Goal: Task Accomplishment & Management: Use online tool/utility

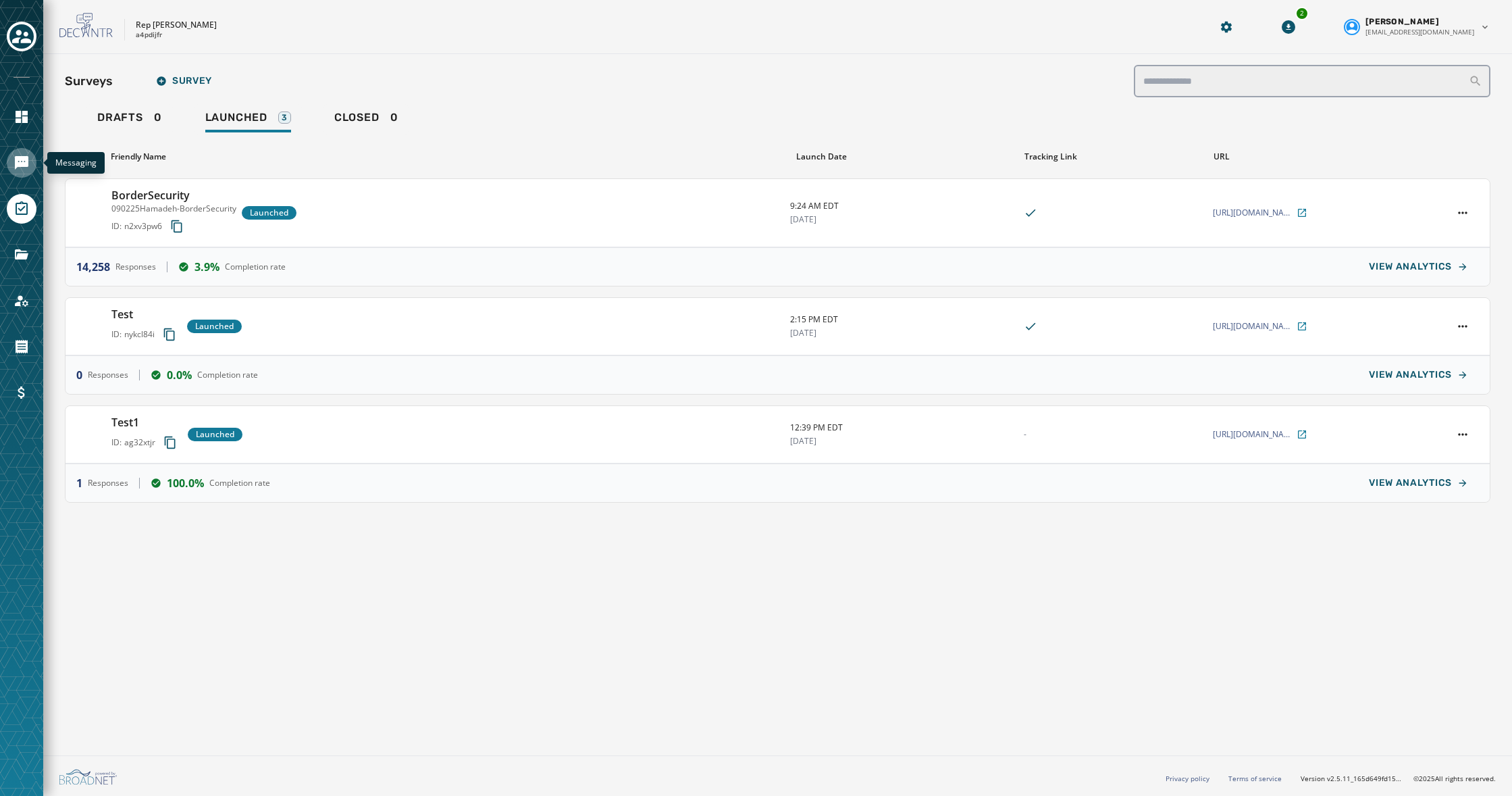
click at [27, 161] on icon "Navigate to Messaging" at bounding box center [22, 163] width 14 height 14
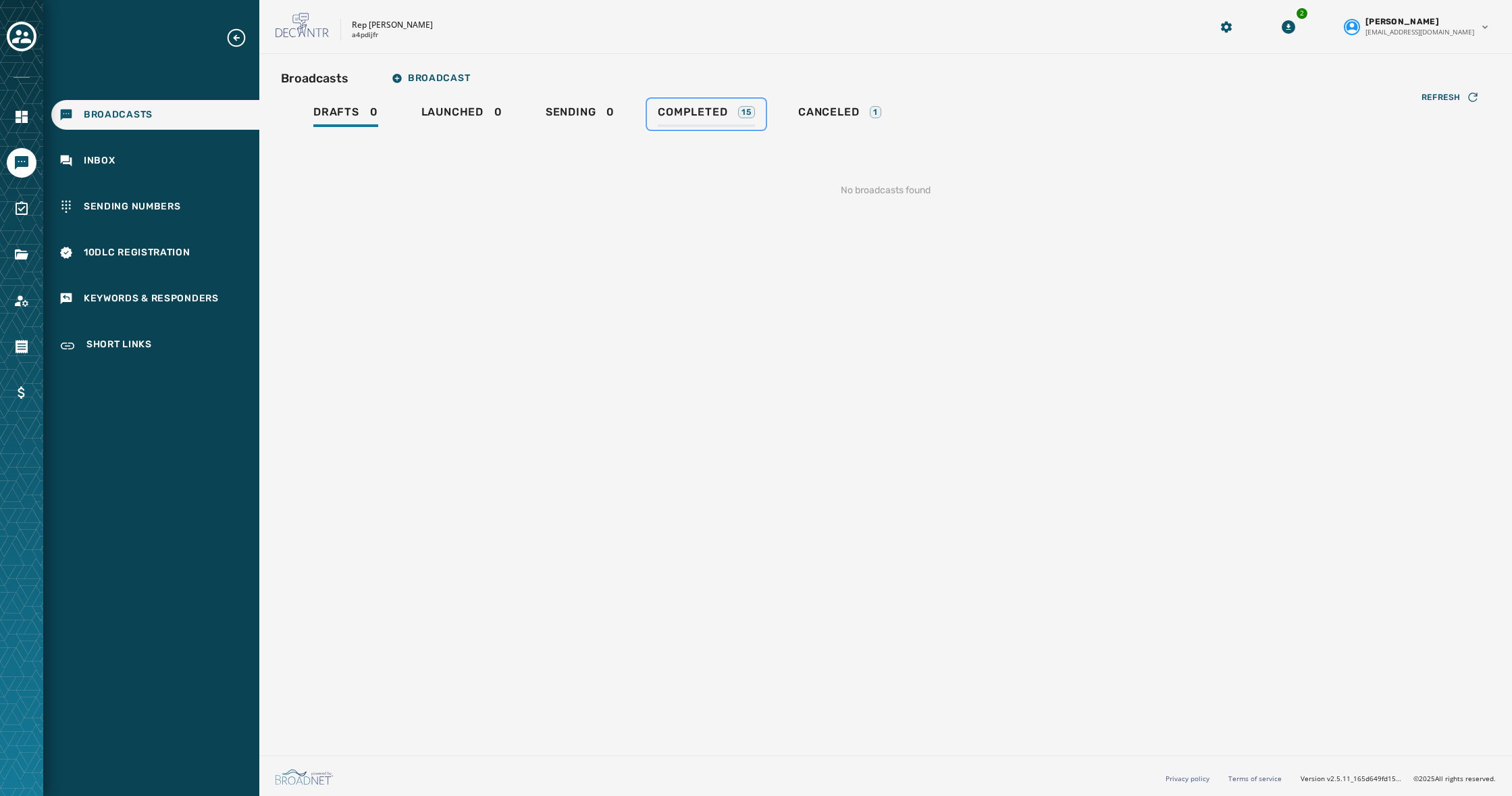
click at [670, 107] on span "Completed" at bounding box center [693, 112] width 69 height 14
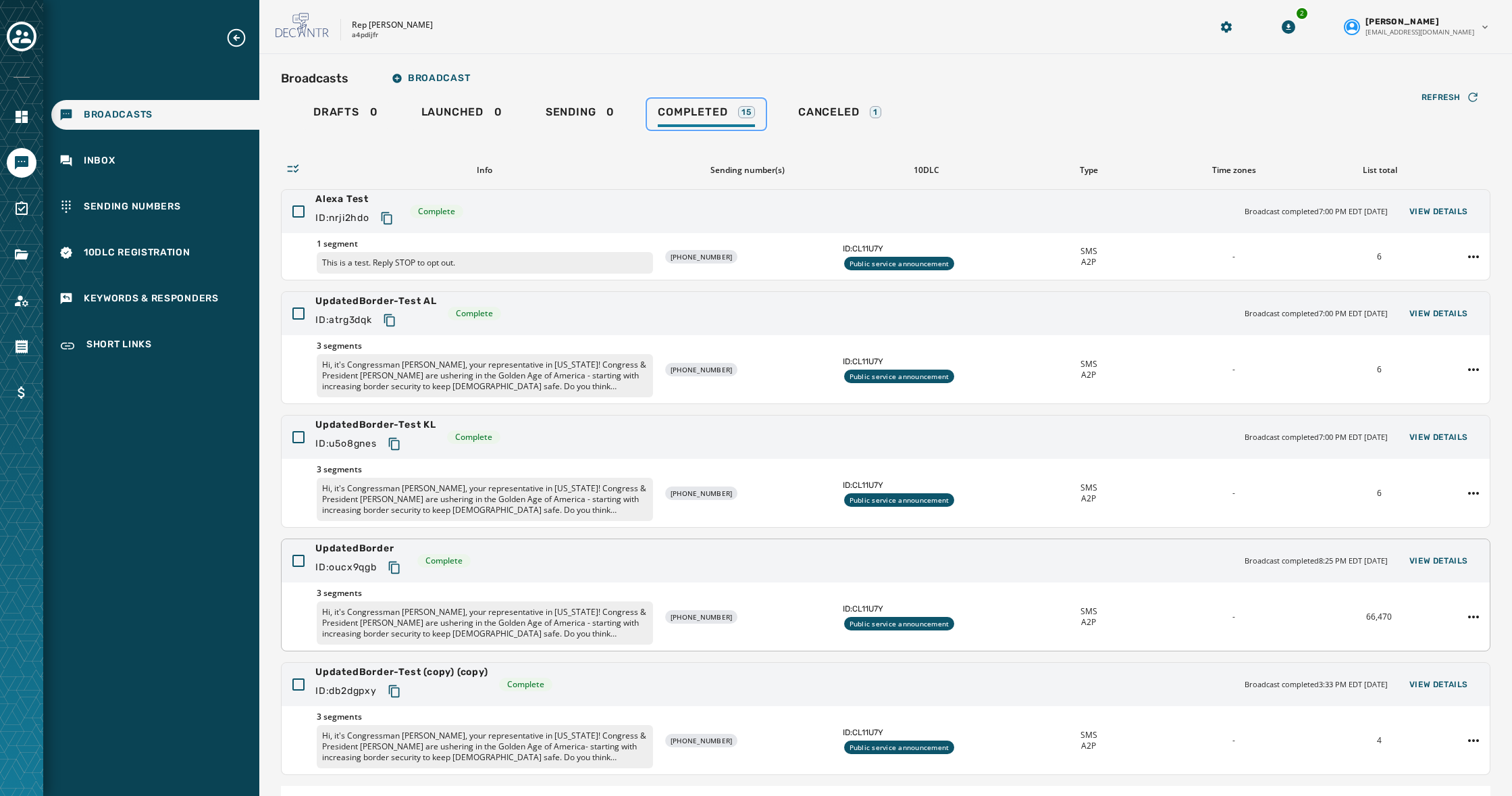
scroll to position [87, 0]
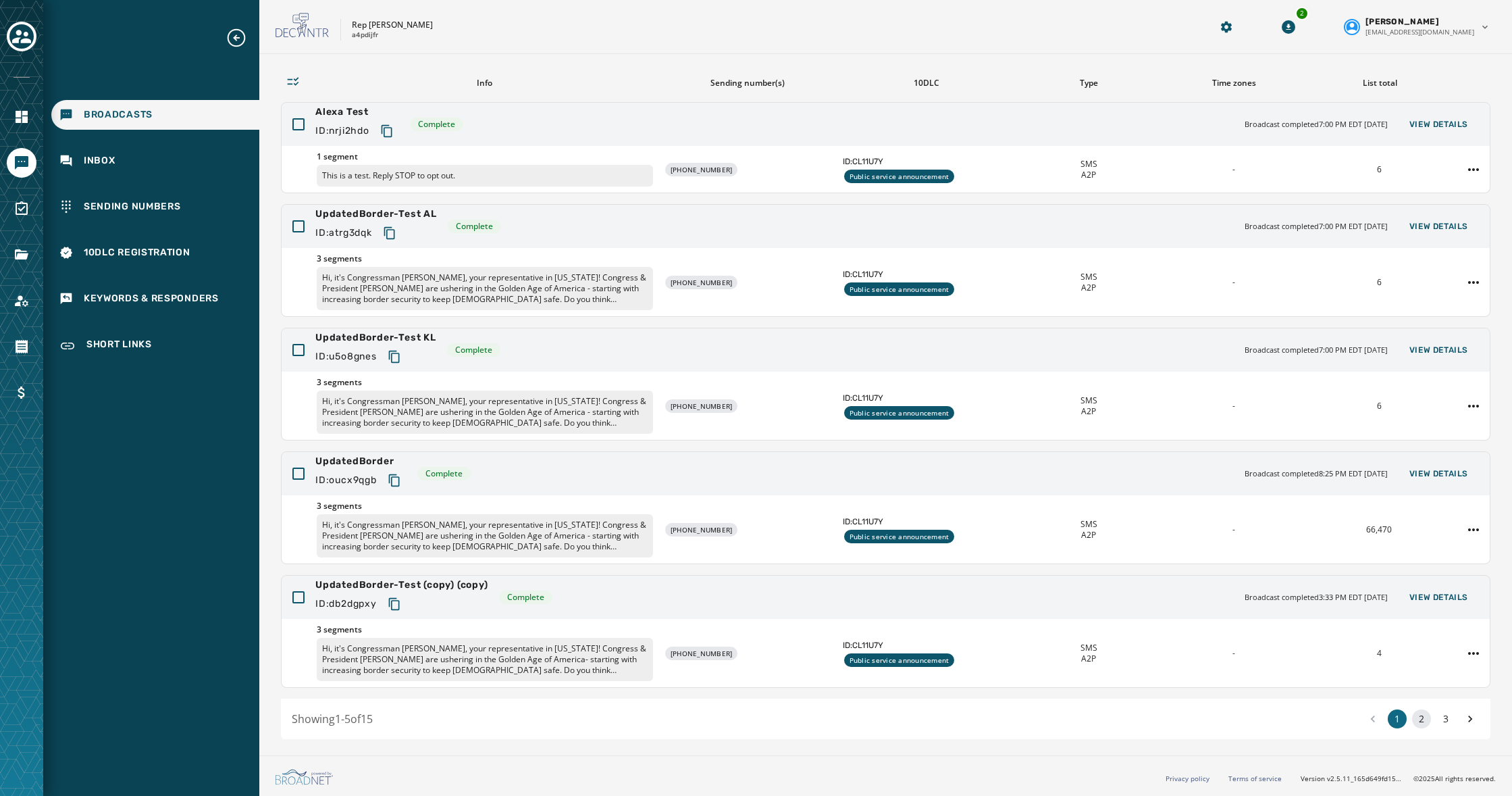
click at [1421, 722] on button "2" at bounding box center [1421, 718] width 19 height 19
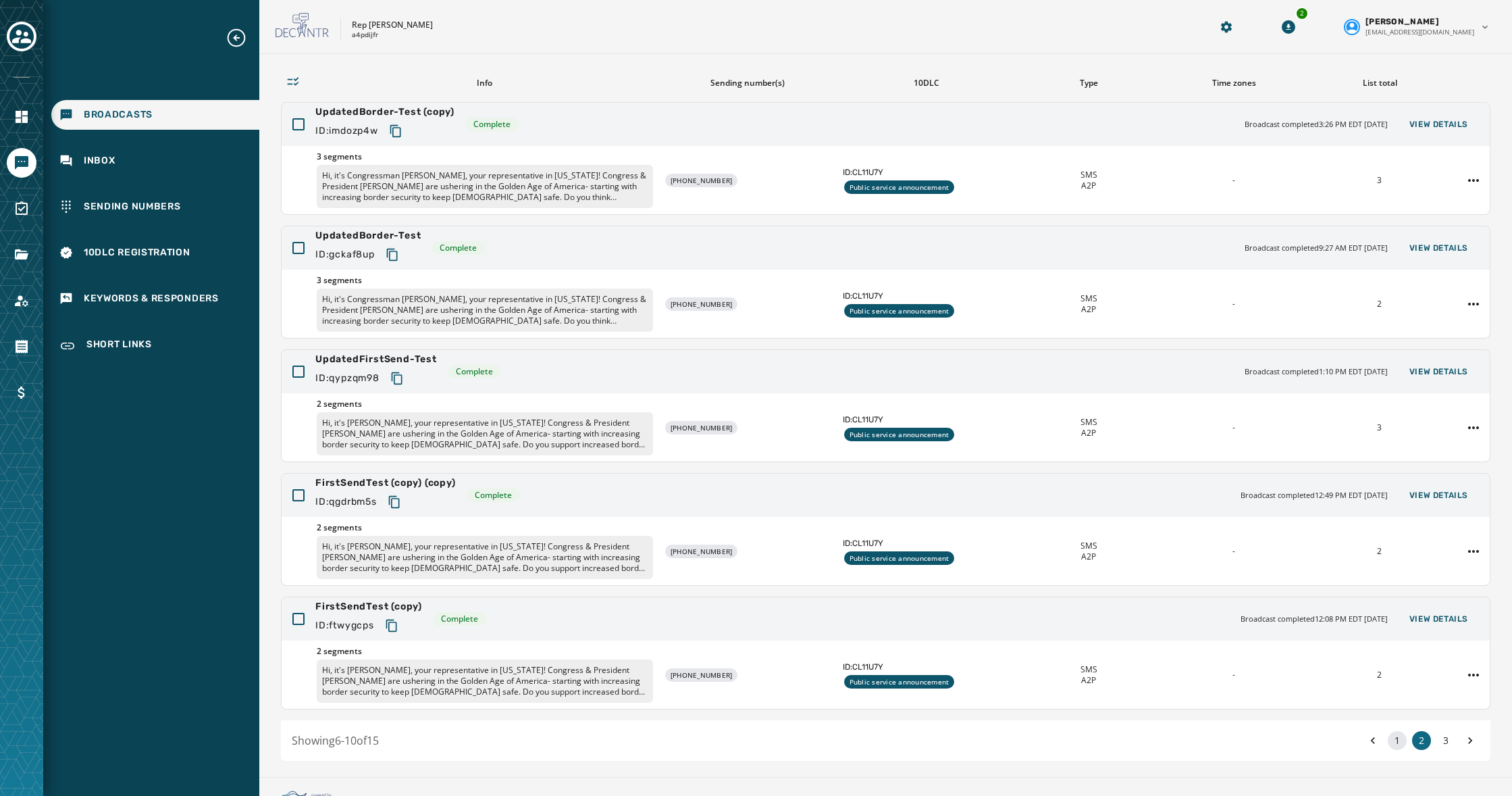
click at [1400, 737] on button "1" at bounding box center [1396, 740] width 19 height 19
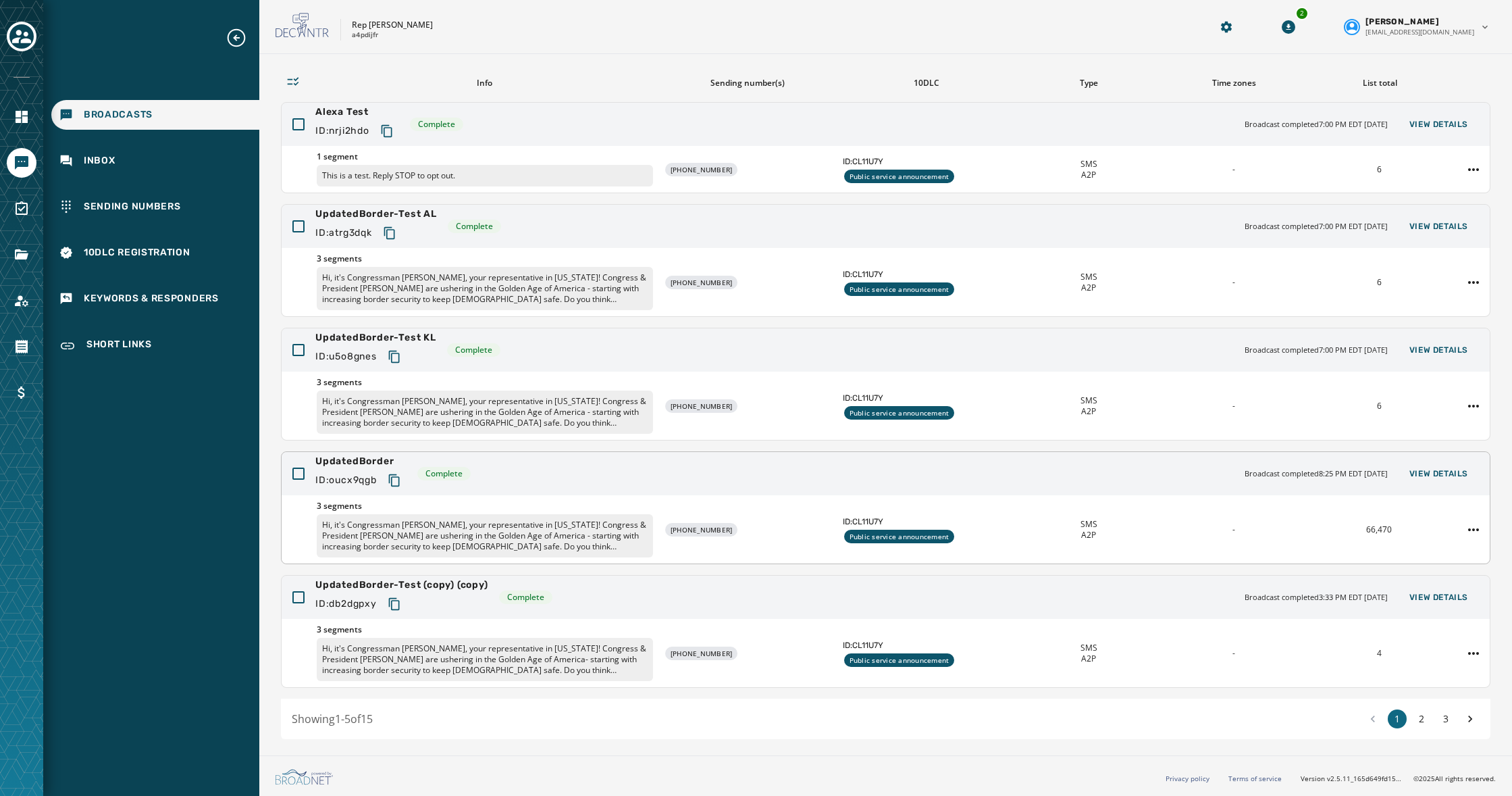
click at [1336, 536] on div "3 segments Hi, it's Congressman [PERSON_NAME], your representative in [US_STATE…" at bounding box center [886, 529] width 1208 height 68
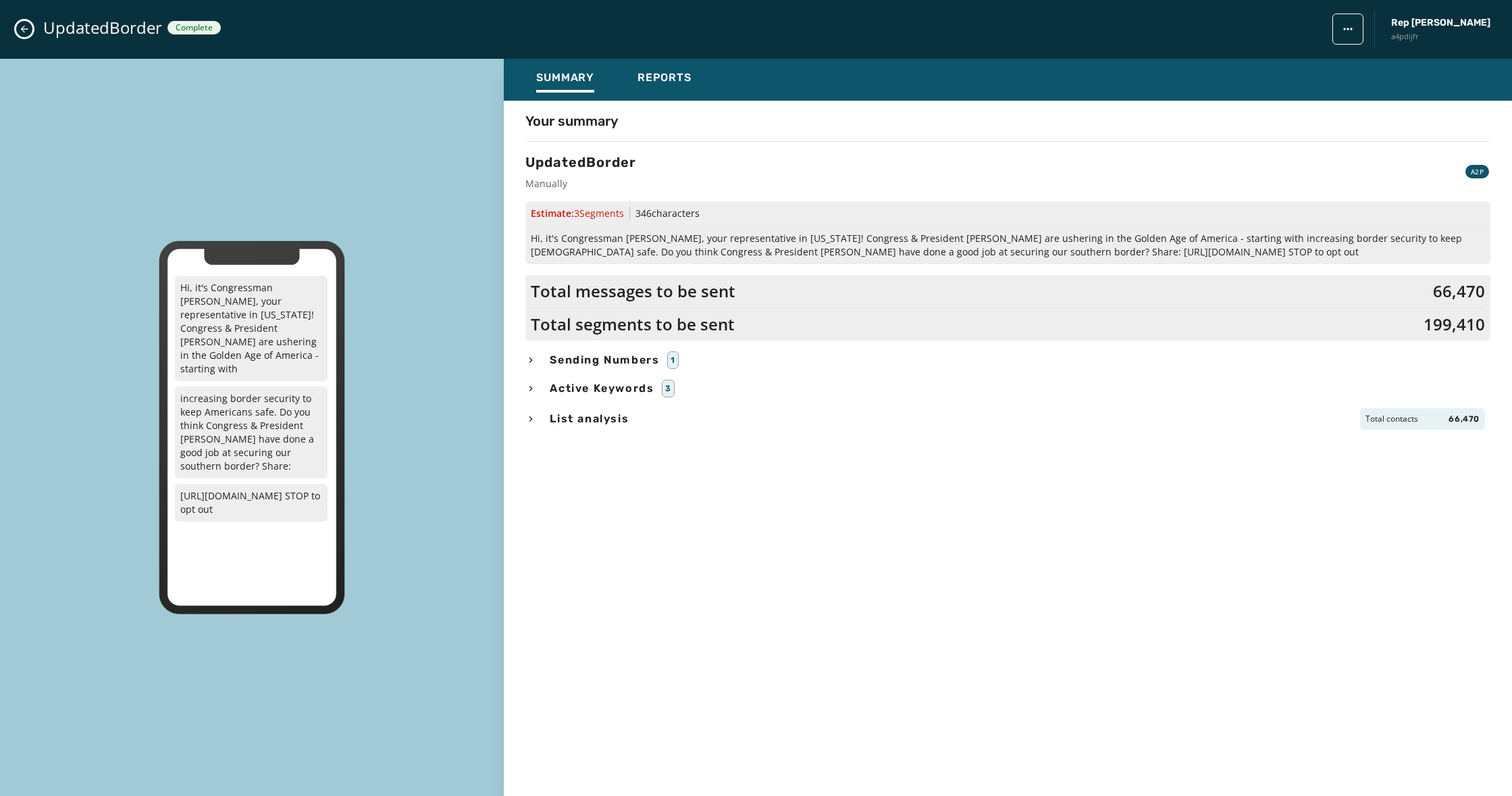
click at [28, 29] on icon "Close admin drawer" at bounding box center [25, 30] width 8 height 8
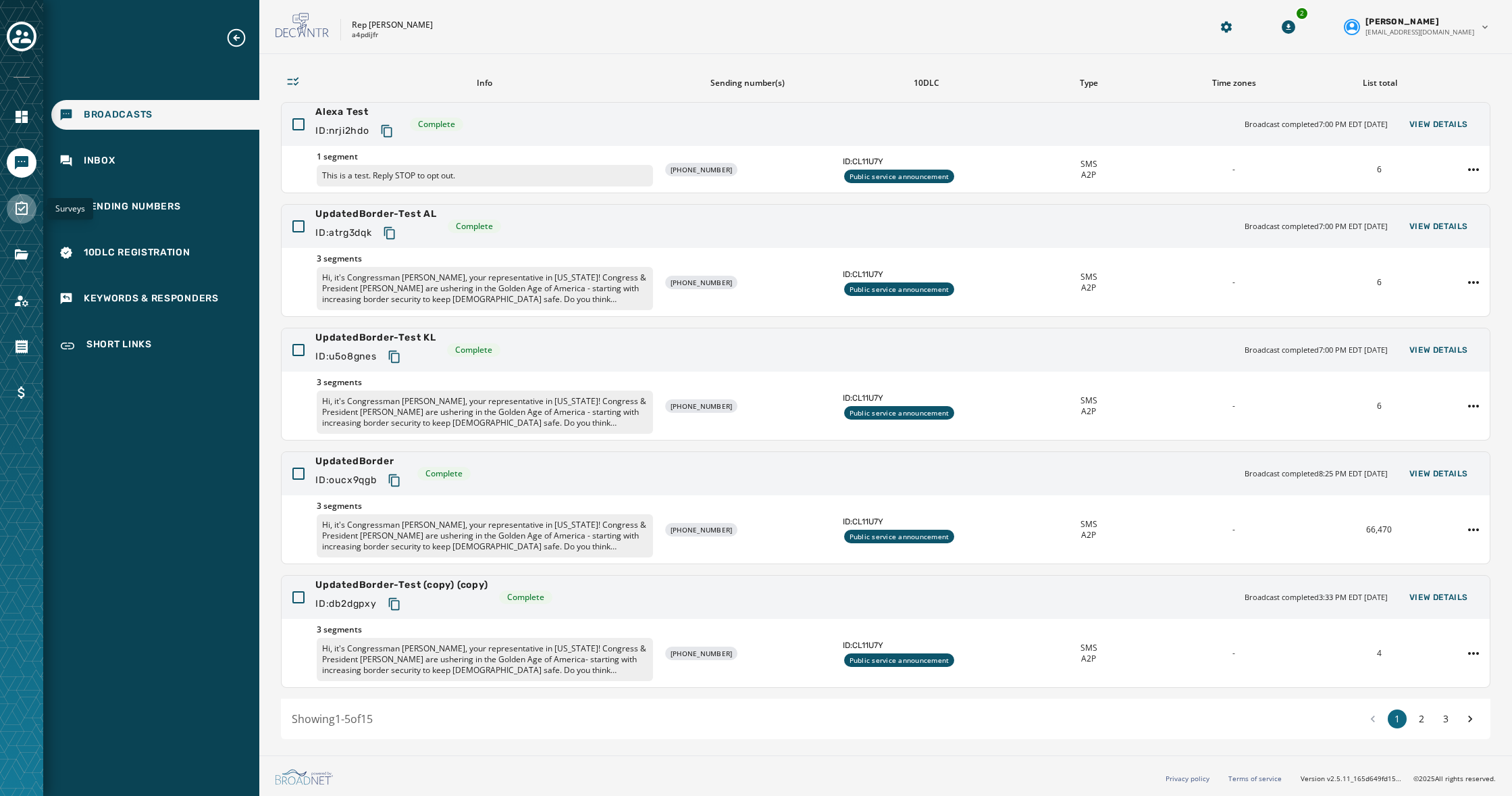
click at [31, 210] on link "Navigate to Surveys" at bounding box center [22, 209] width 30 height 30
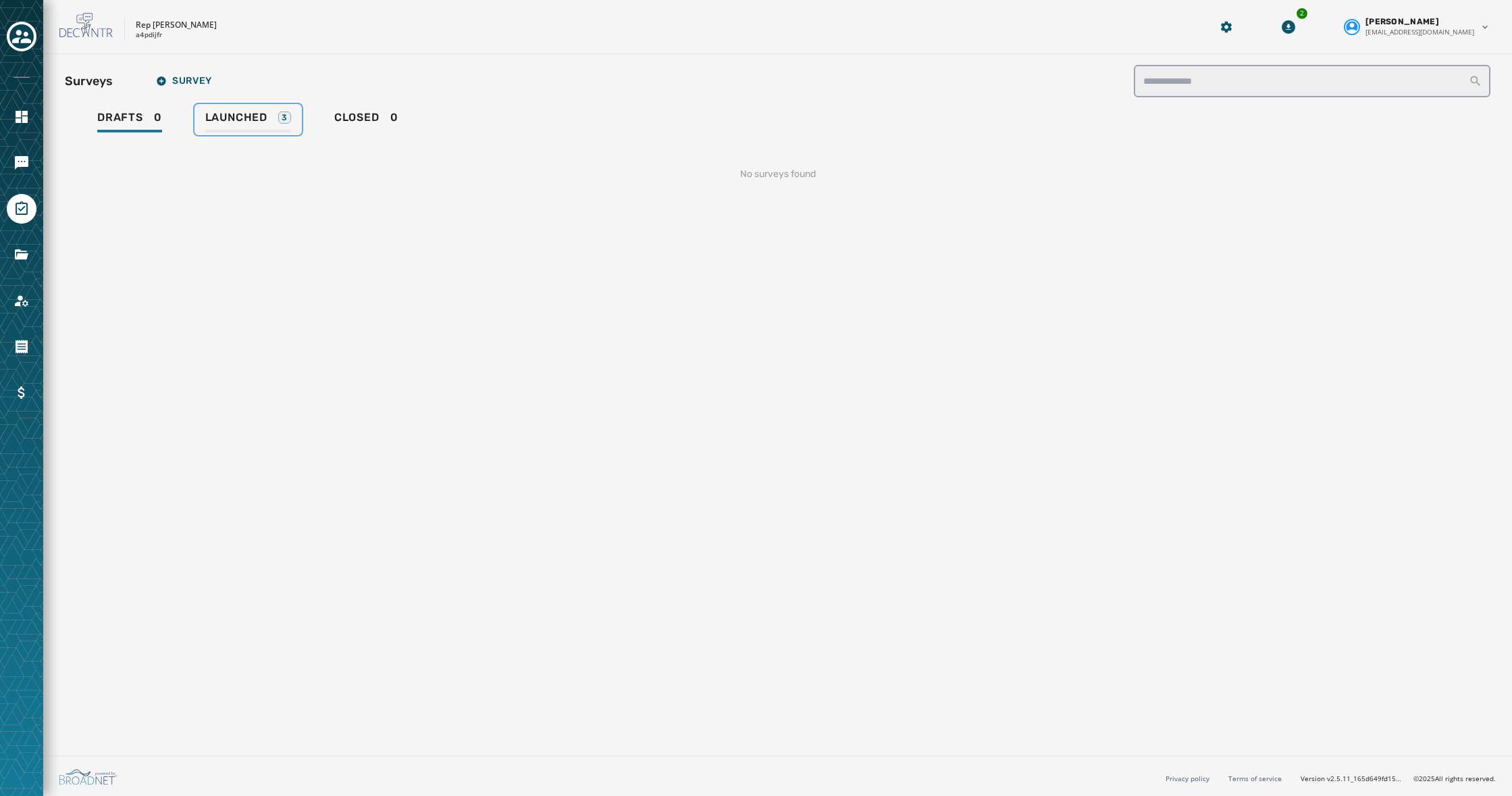
click at [258, 116] on span "Launched" at bounding box center [236, 118] width 62 height 14
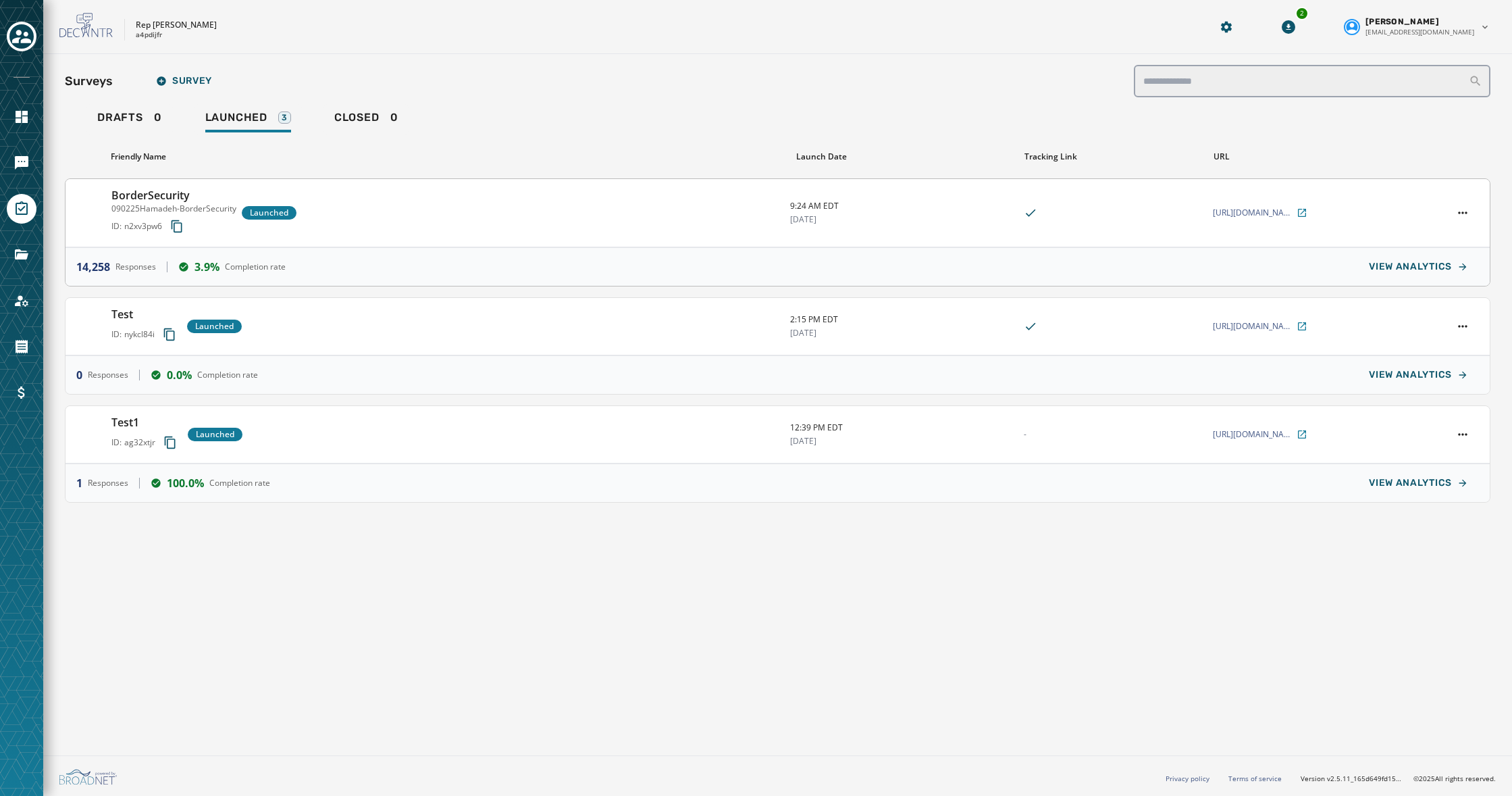
click at [393, 209] on div "BorderSecurity 090225Hamadeh-BorderSecurity ID: n2xv3pw6 Launched" at bounding box center [445, 213] width 668 height 51
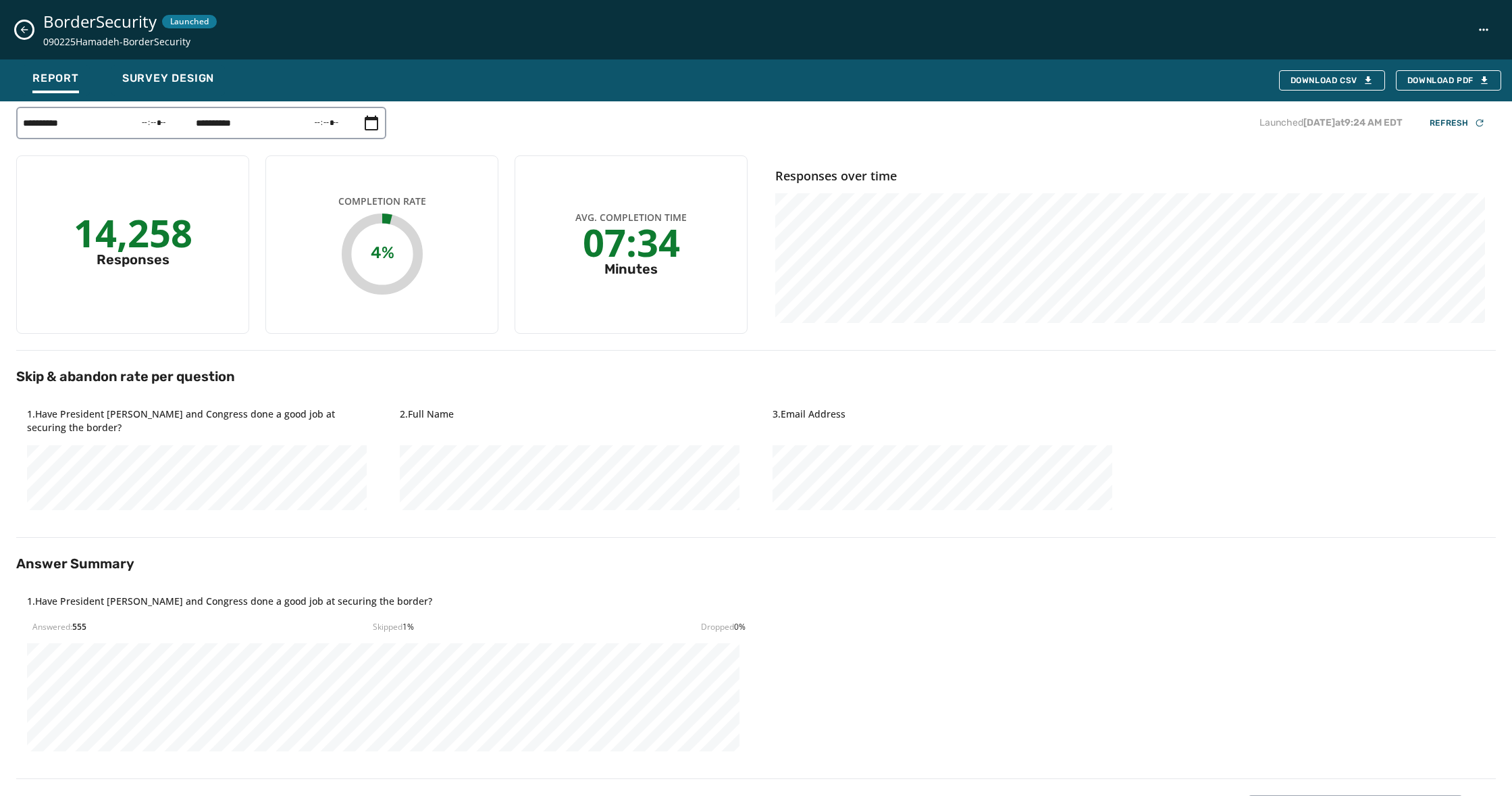
click at [28, 35] on icon "Close survey details drawer" at bounding box center [24, 30] width 11 height 11
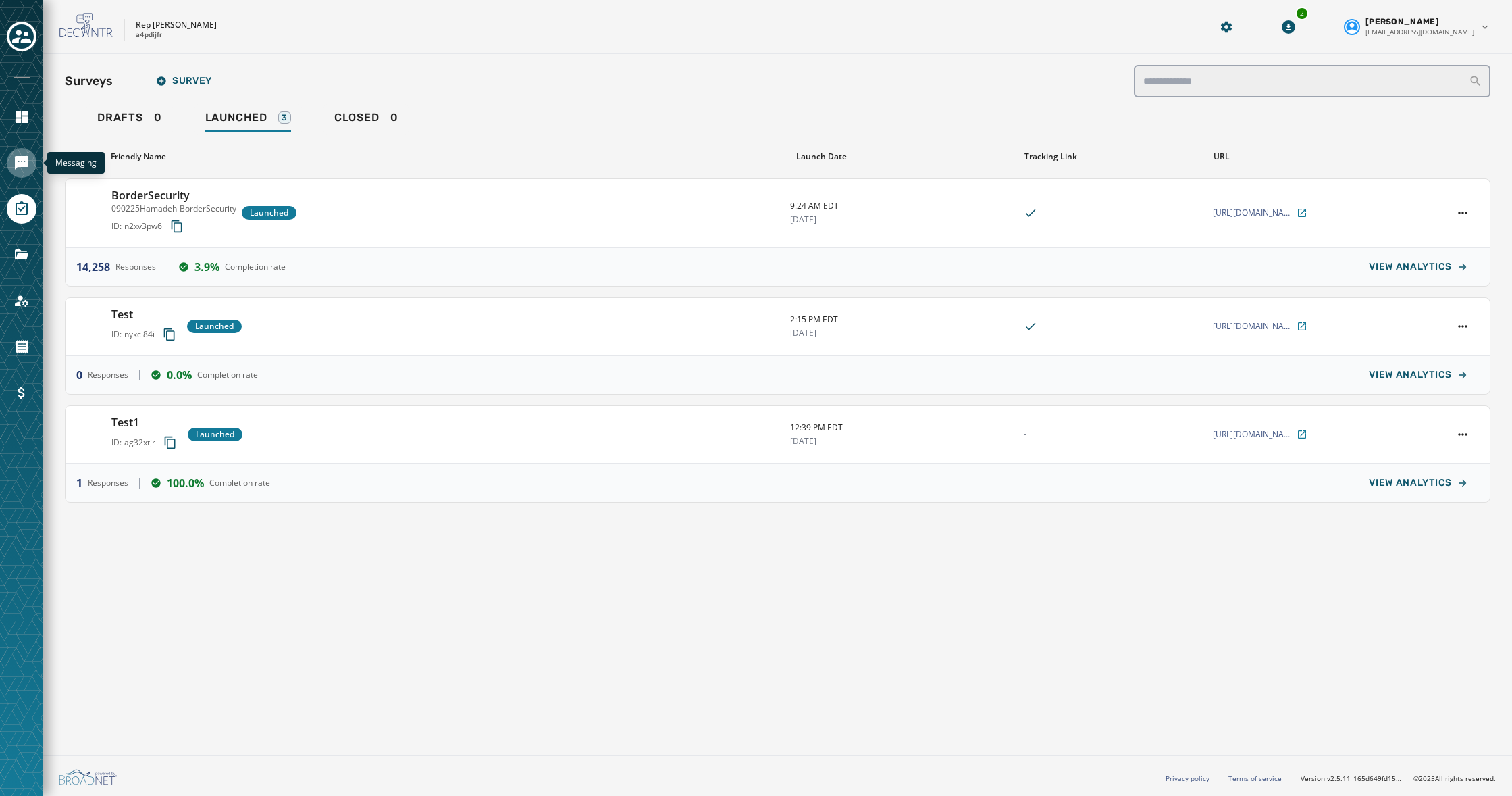
click at [27, 159] on icon "Navigate to Messaging" at bounding box center [22, 163] width 14 height 14
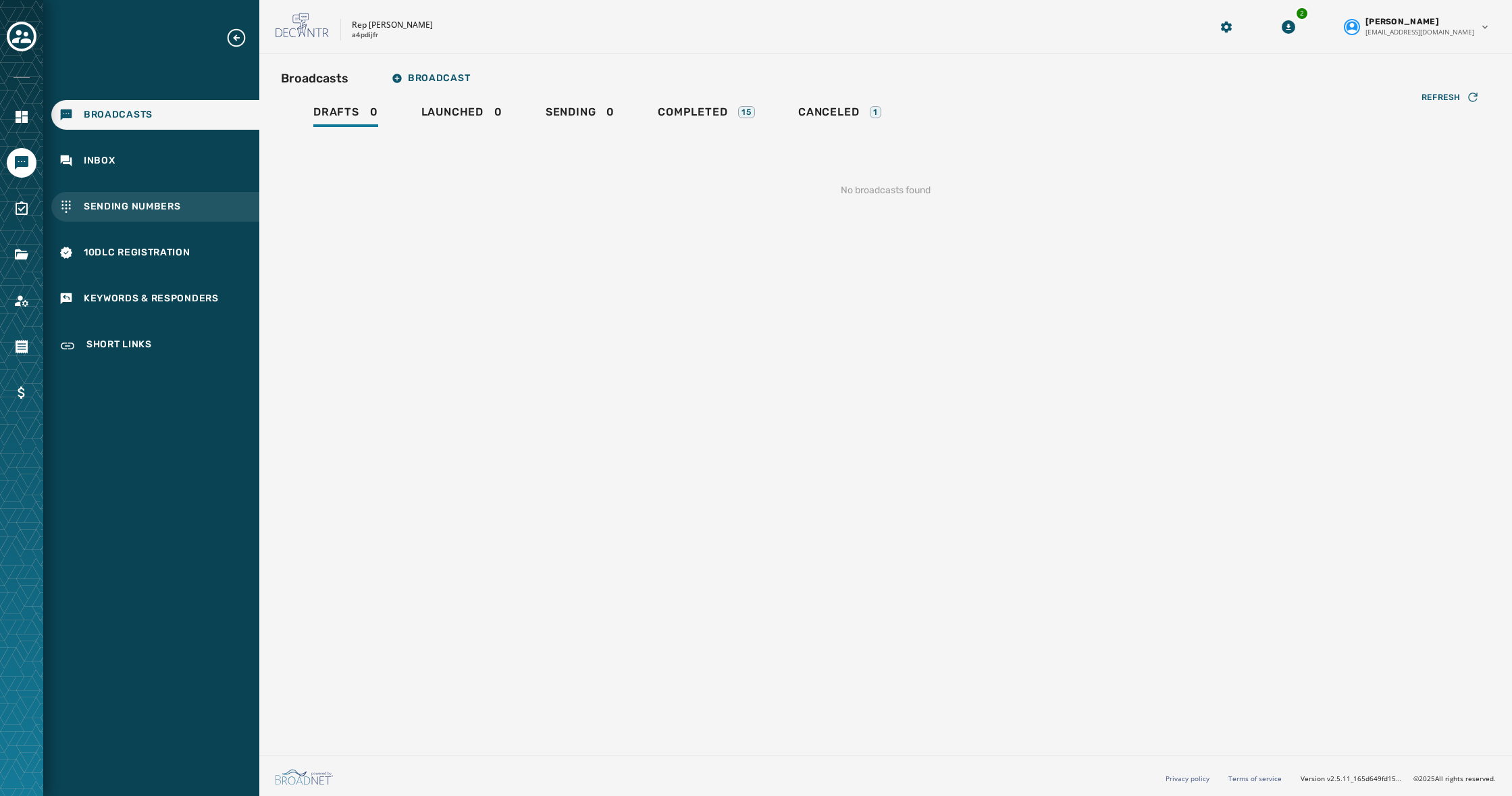
click at [131, 207] on span "Sending Numbers" at bounding box center [133, 207] width 97 height 14
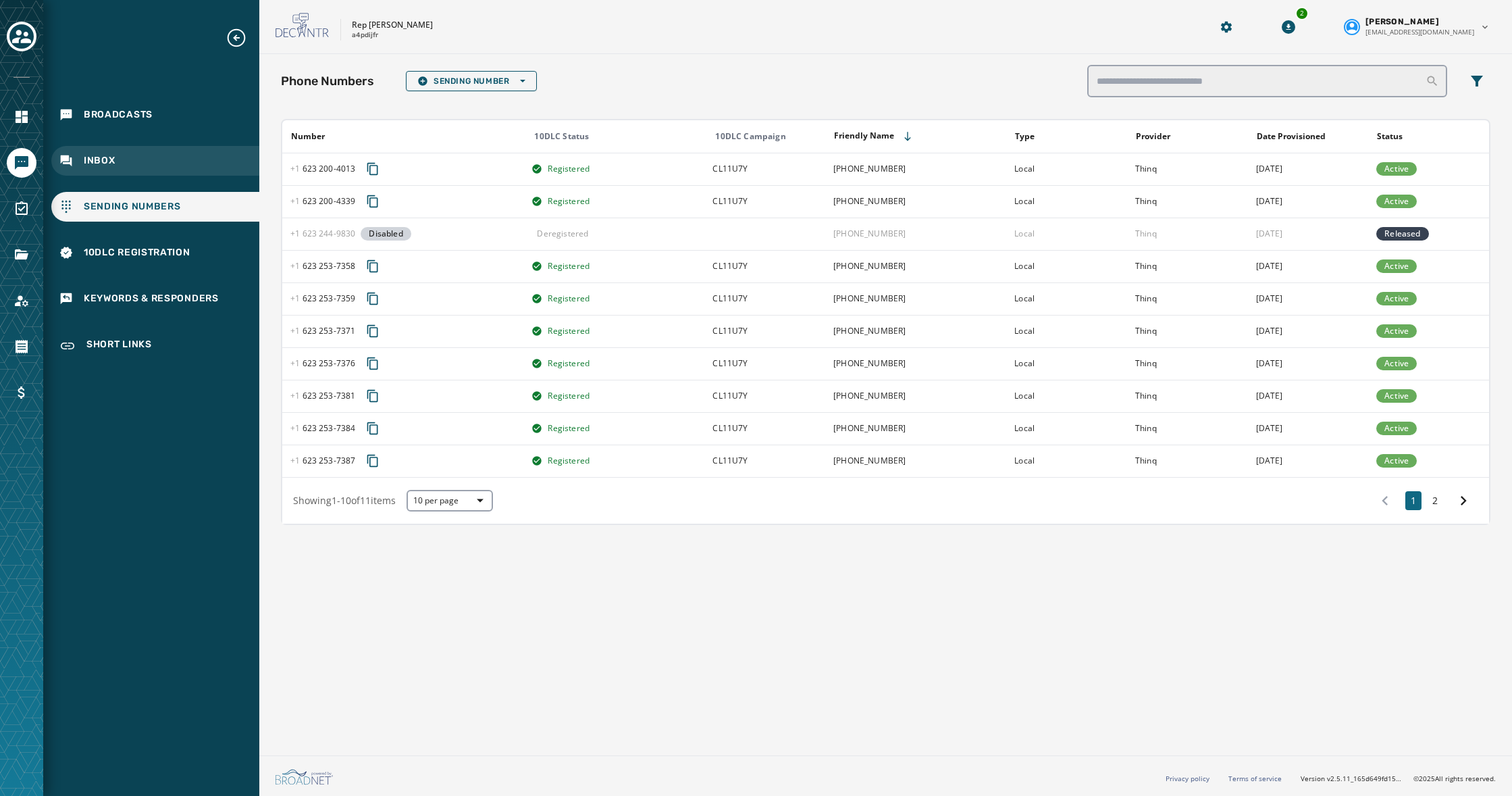
click at [118, 158] on div "Inbox" at bounding box center [155, 160] width 208 height 30
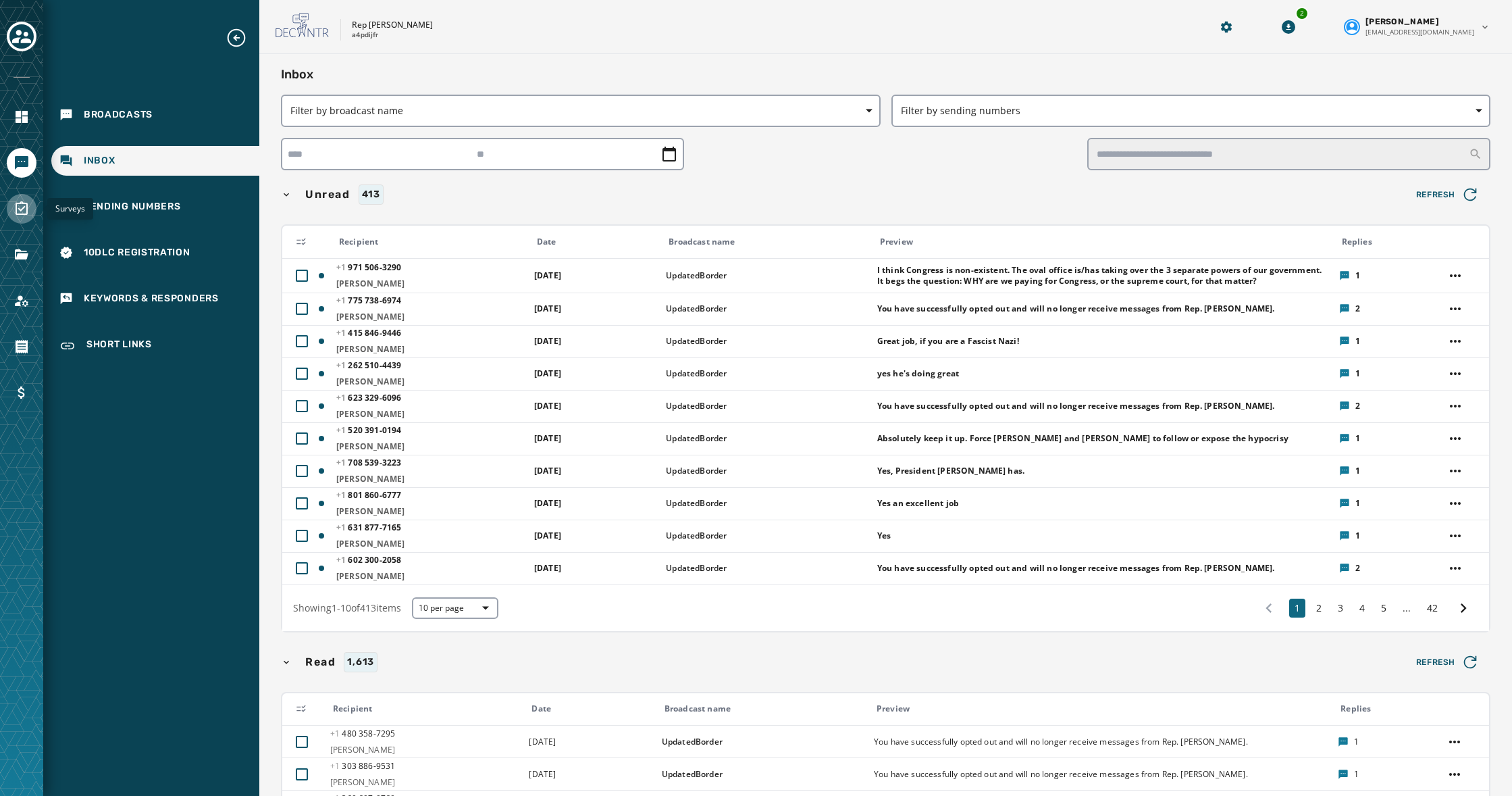
click at [20, 215] on icon "Navigate to Surveys" at bounding box center [22, 209] width 16 height 16
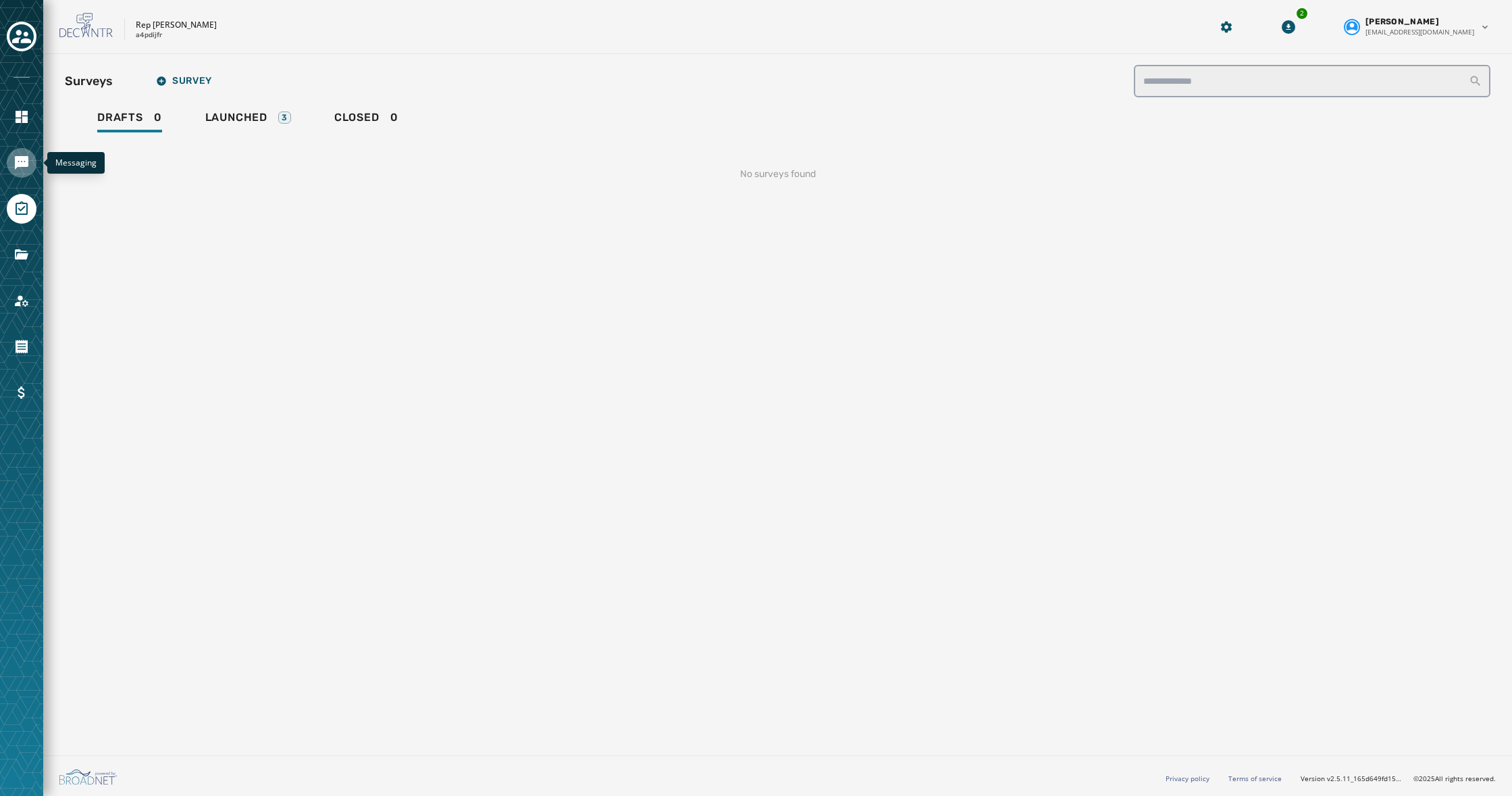
click at [21, 166] on icon "Navigate to Messaging" at bounding box center [22, 163] width 14 height 14
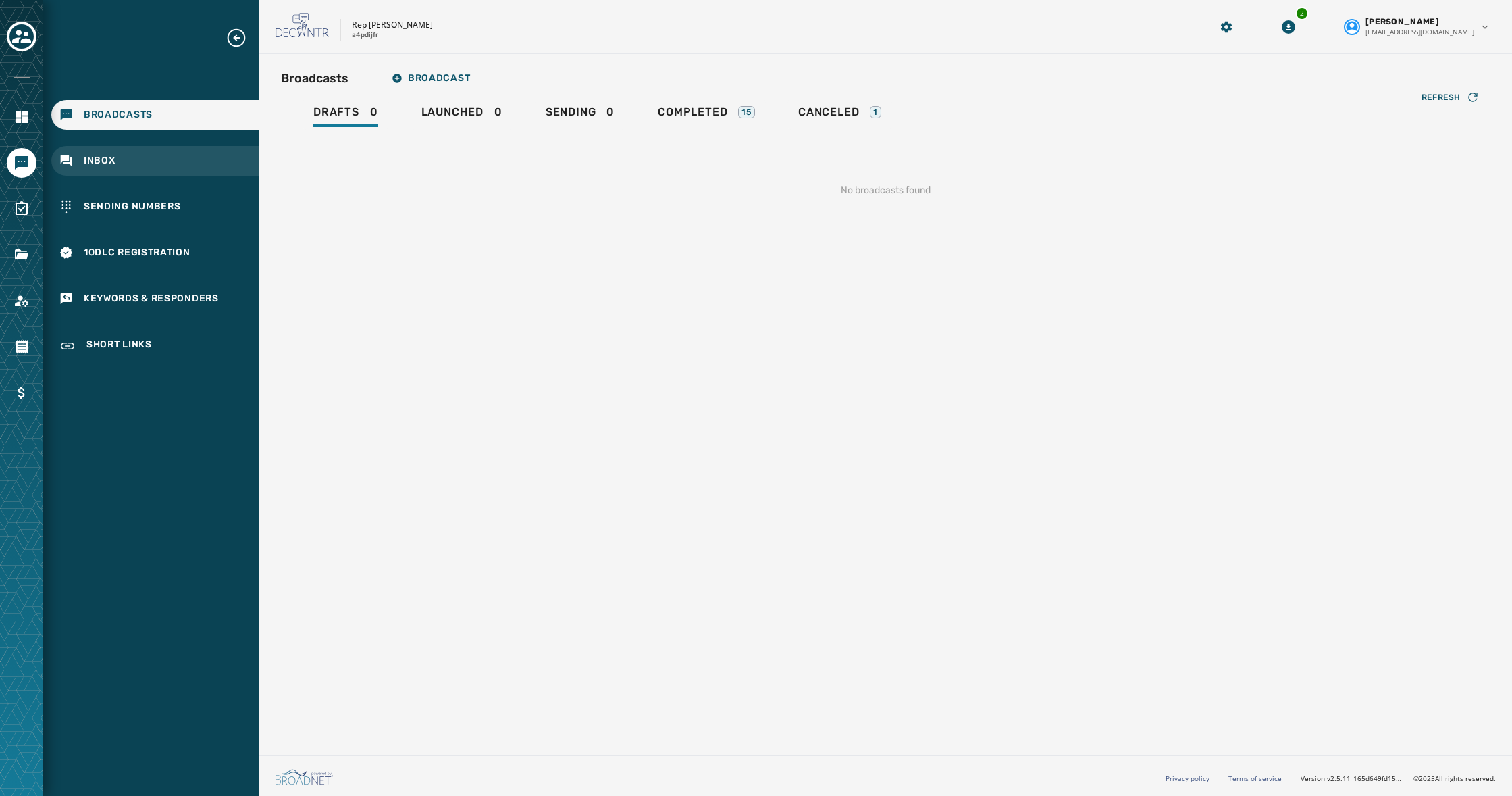
click at [140, 167] on div "Inbox" at bounding box center [155, 160] width 208 height 30
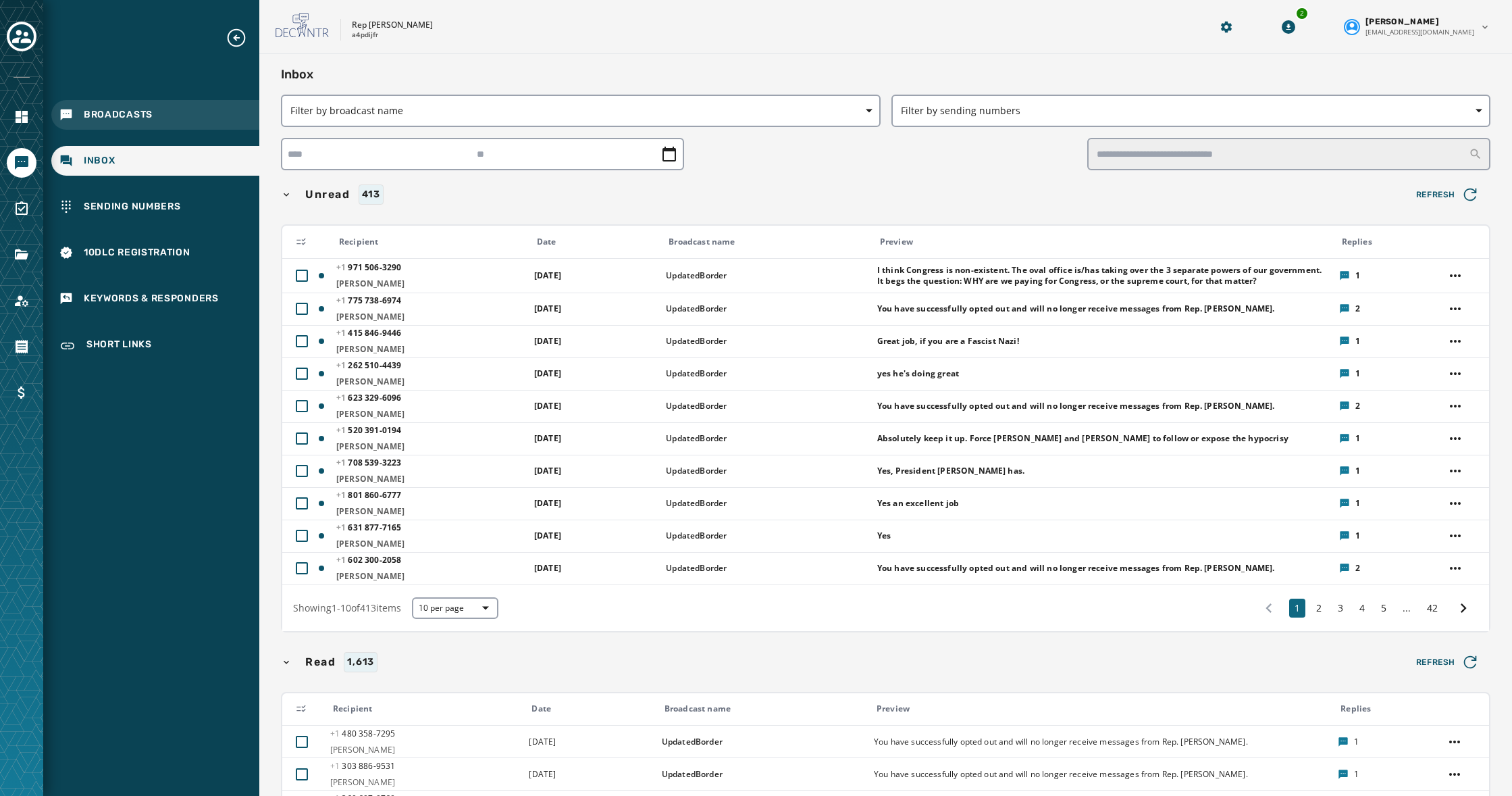
click at [110, 110] on span "Broadcasts" at bounding box center [119, 115] width 69 height 14
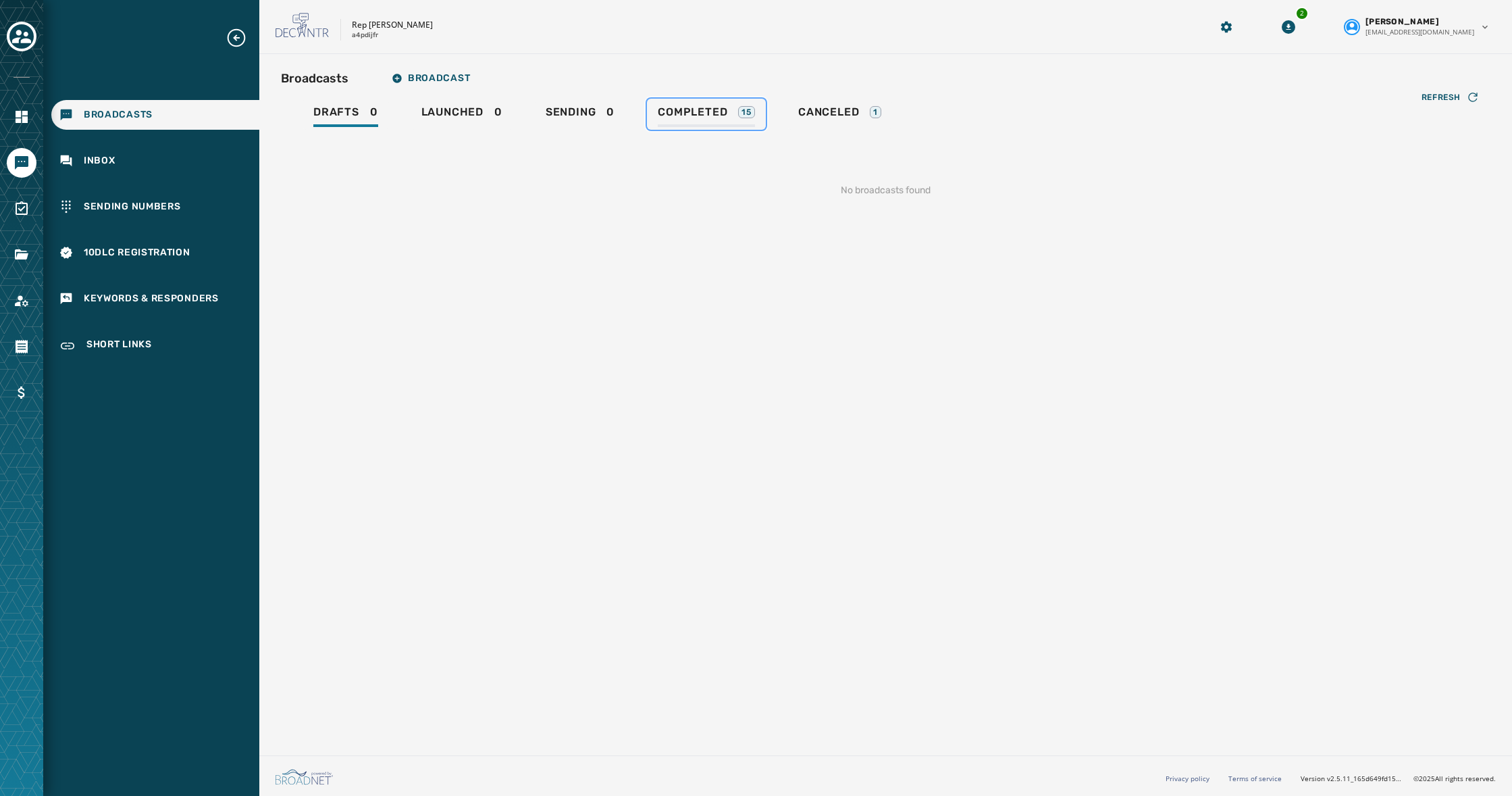
click at [729, 114] on div "Completed 15" at bounding box center [707, 116] width 97 height 22
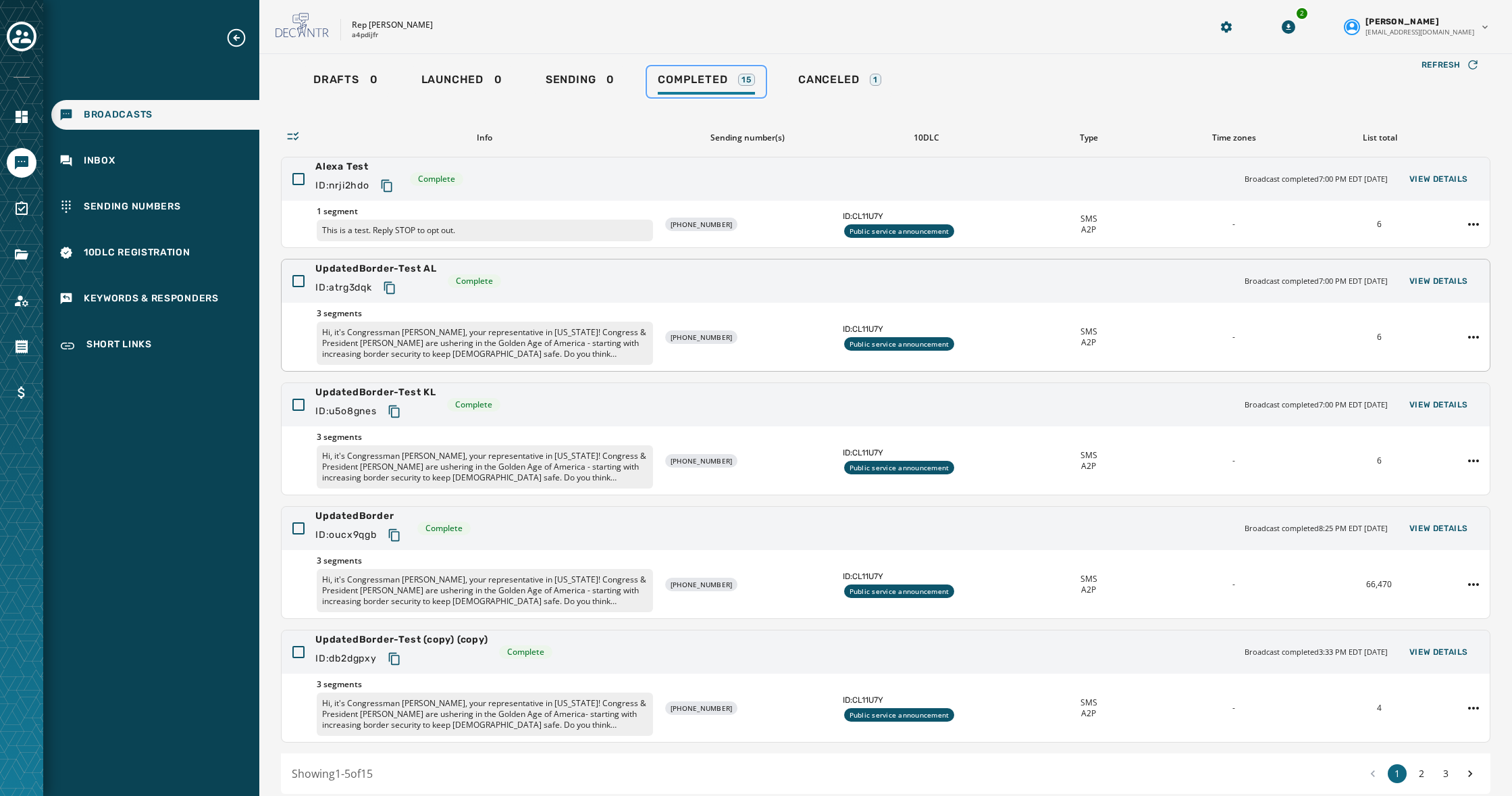
scroll to position [87, 0]
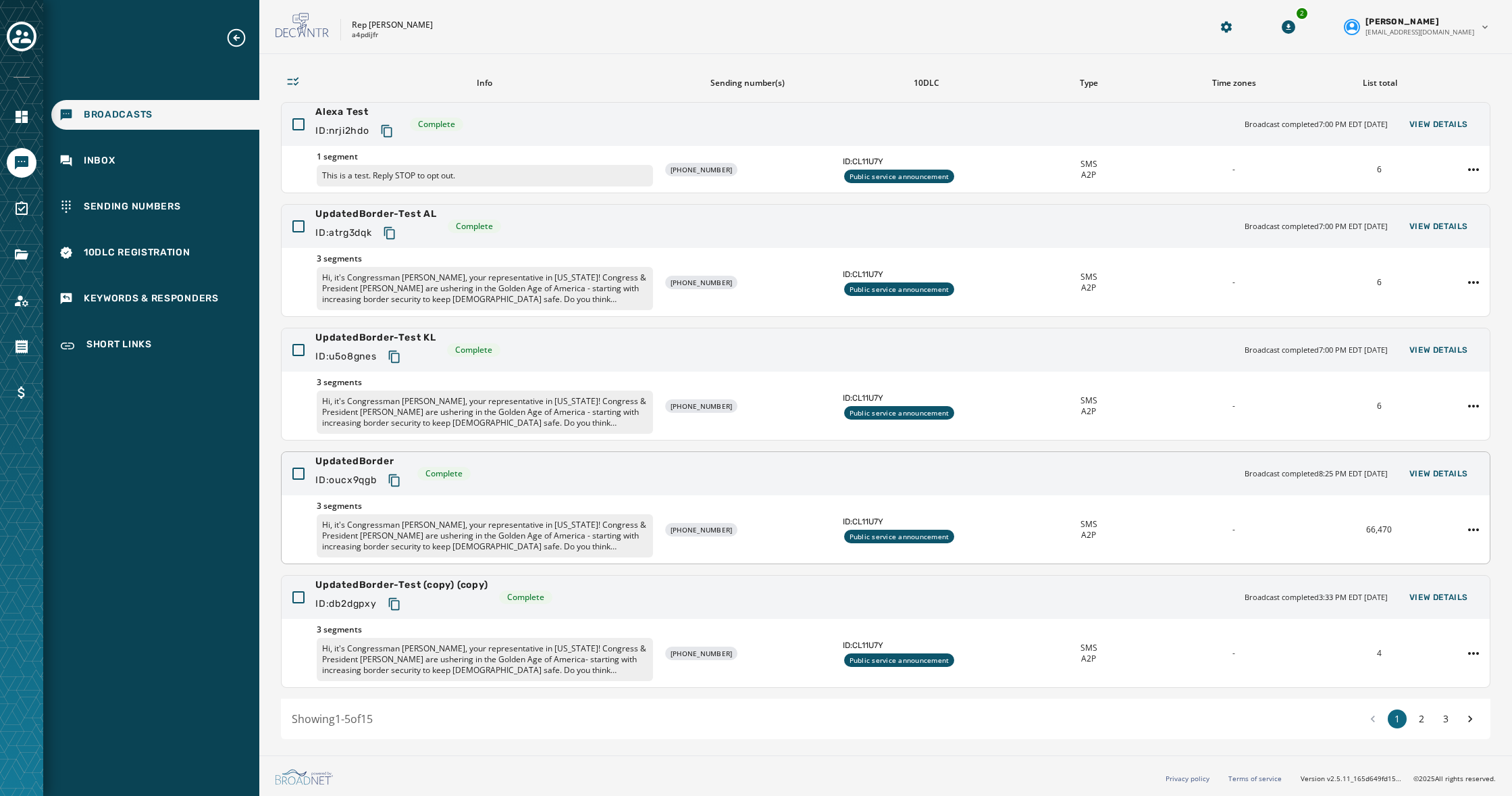
click at [777, 493] on div "UpdatedBorder ID: oucx9qgb Complete Broadcast completed 8:25 PM EDT [DATE] View…" at bounding box center [886, 473] width 1208 height 44
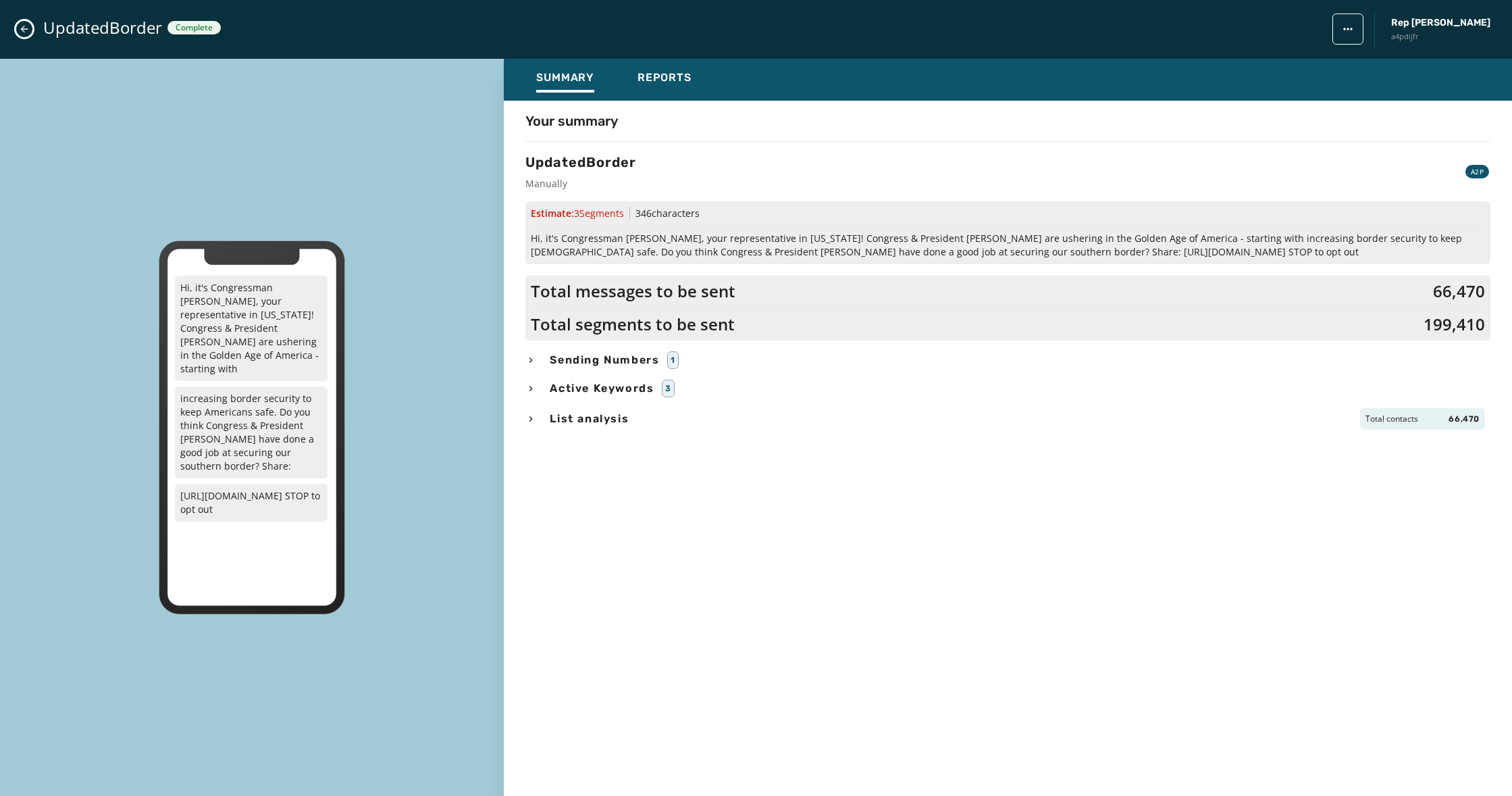
click at [27, 33] on icon "Close admin drawer" at bounding box center [24, 29] width 11 height 11
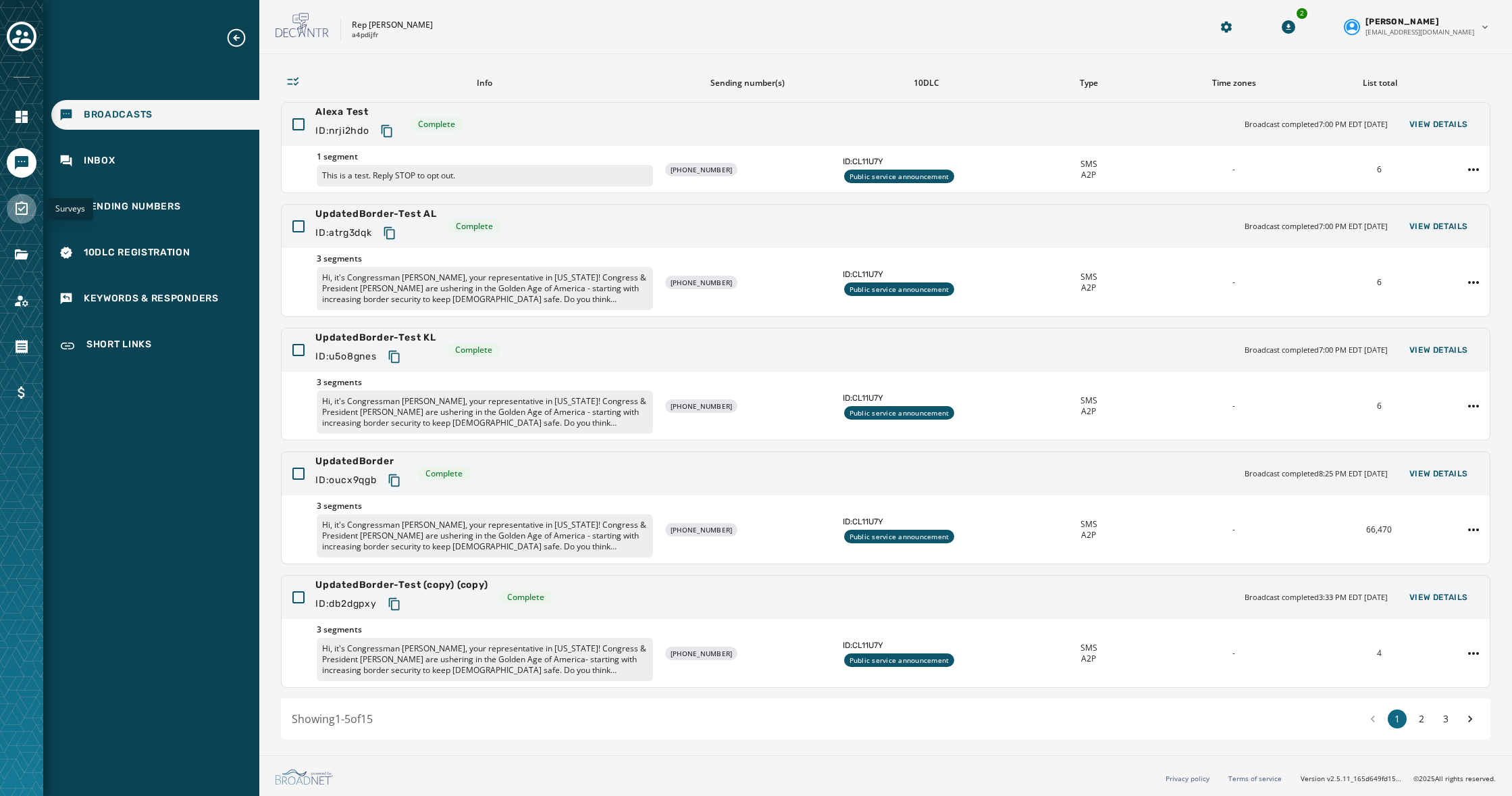
click at [23, 221] on link "Navigate to Surveys" at bounding box center [22, 209] width 30 height 30
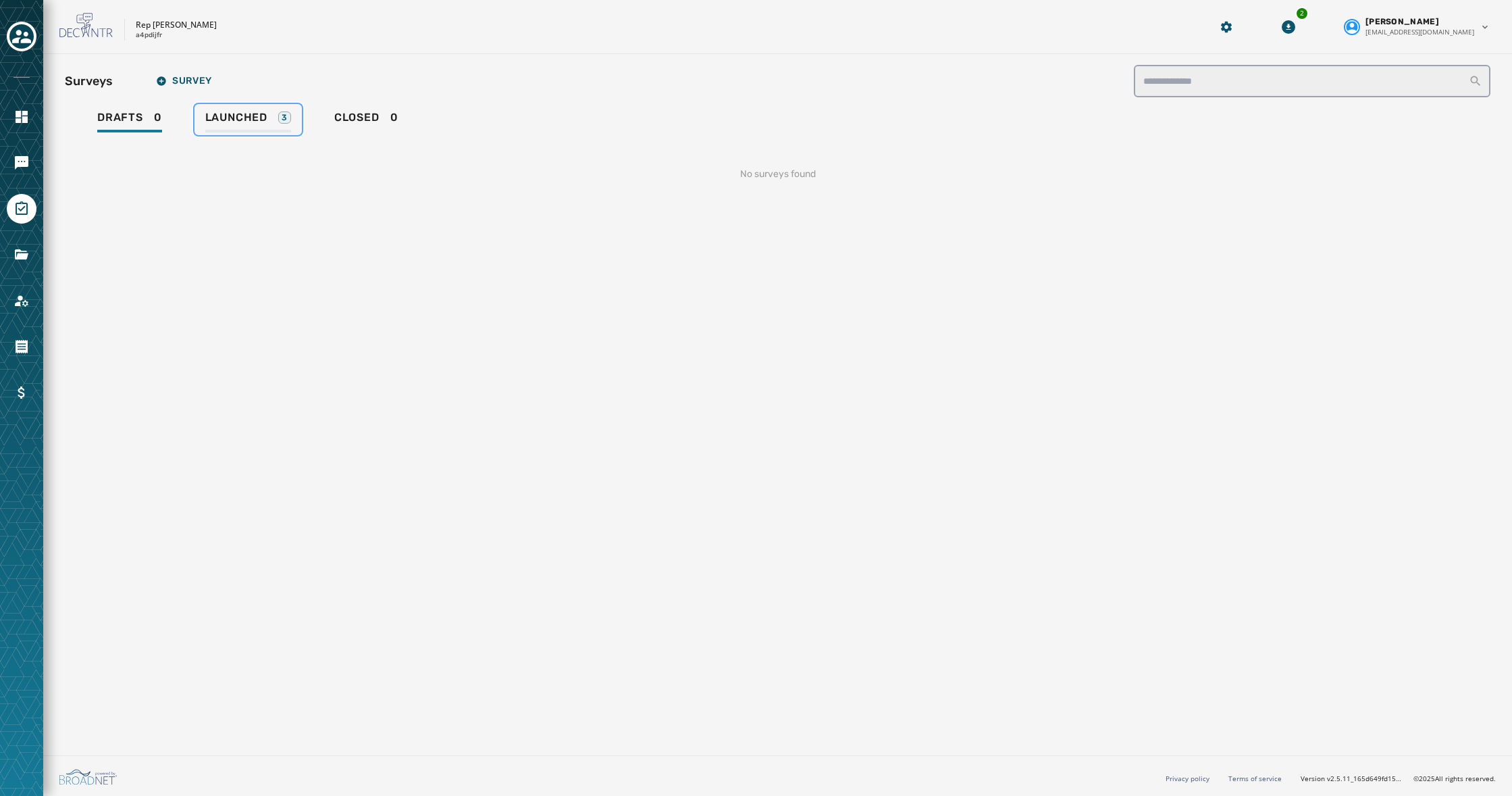
click at [233, 112] on span "Launched" at bounding box center [236, 118] width 62 height 14
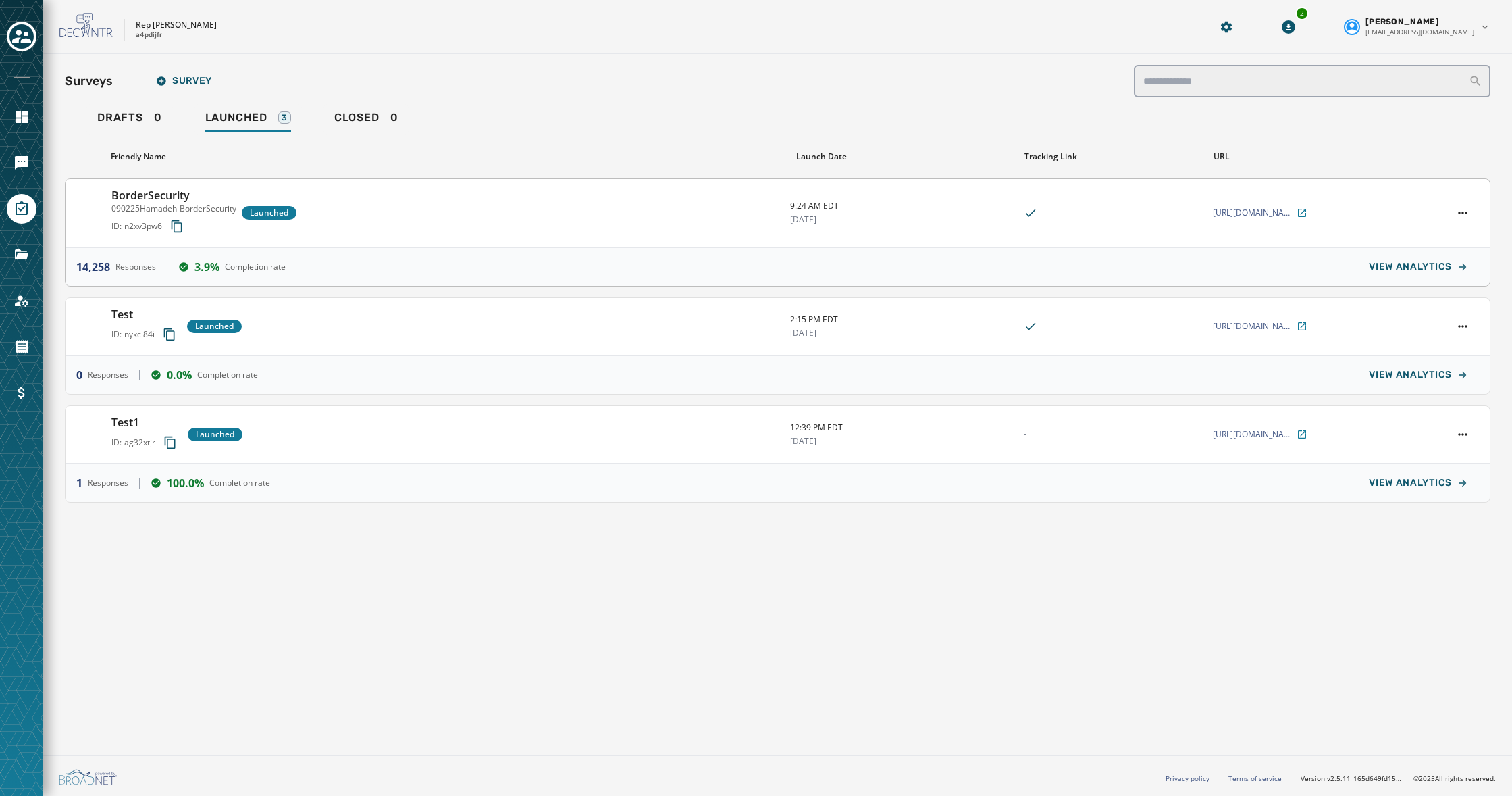
click at [322, 205] on div "BorderSecurity 090225Hamadeh-BorderSecurity ID: n2xv3pw6 Launched" at bounding box center [445, 213] width 668 height 51
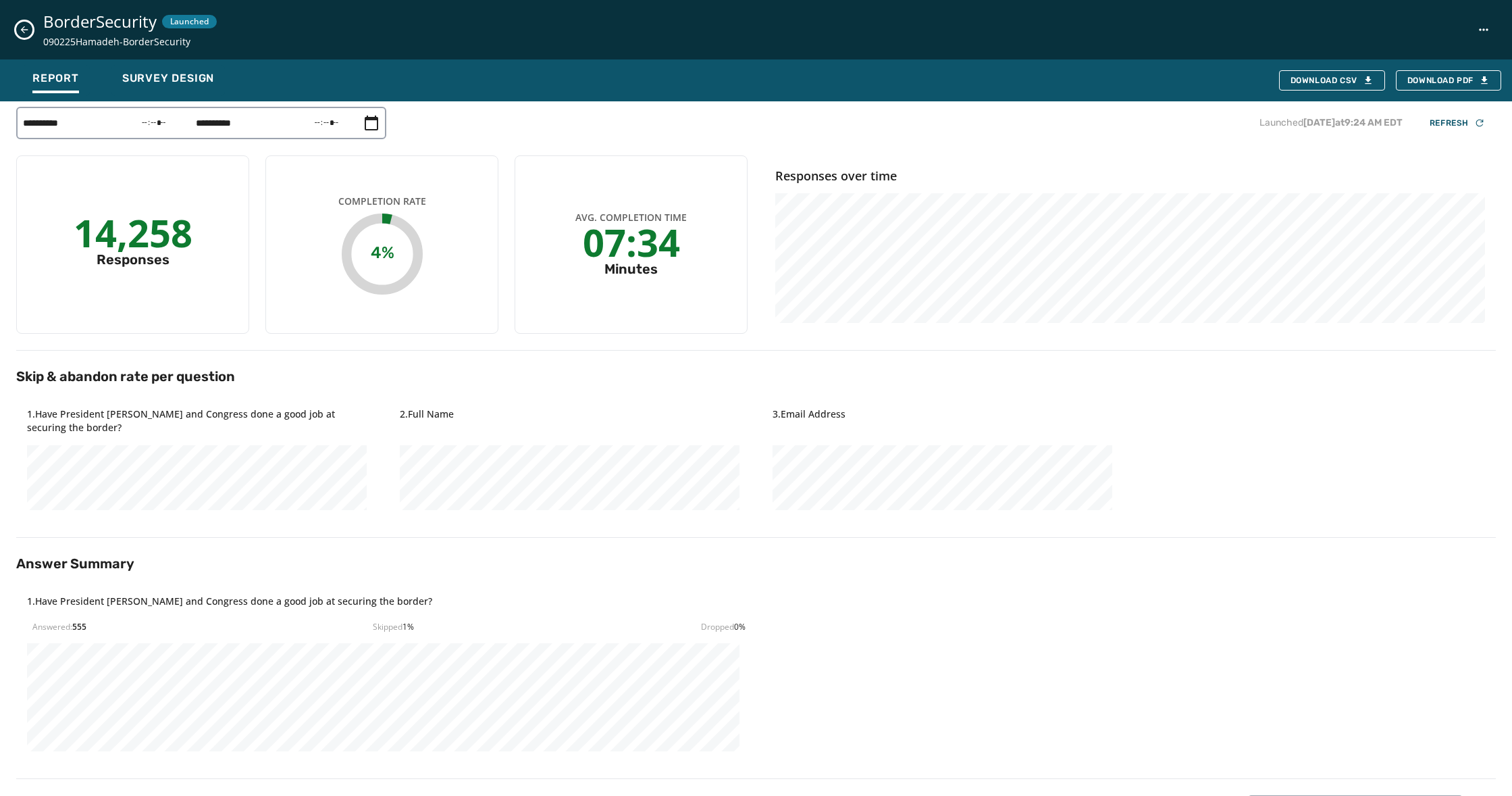
click at [25, 29] on icon "Close survey details drawer" at bounding box center [24, 30] width 11 height 11
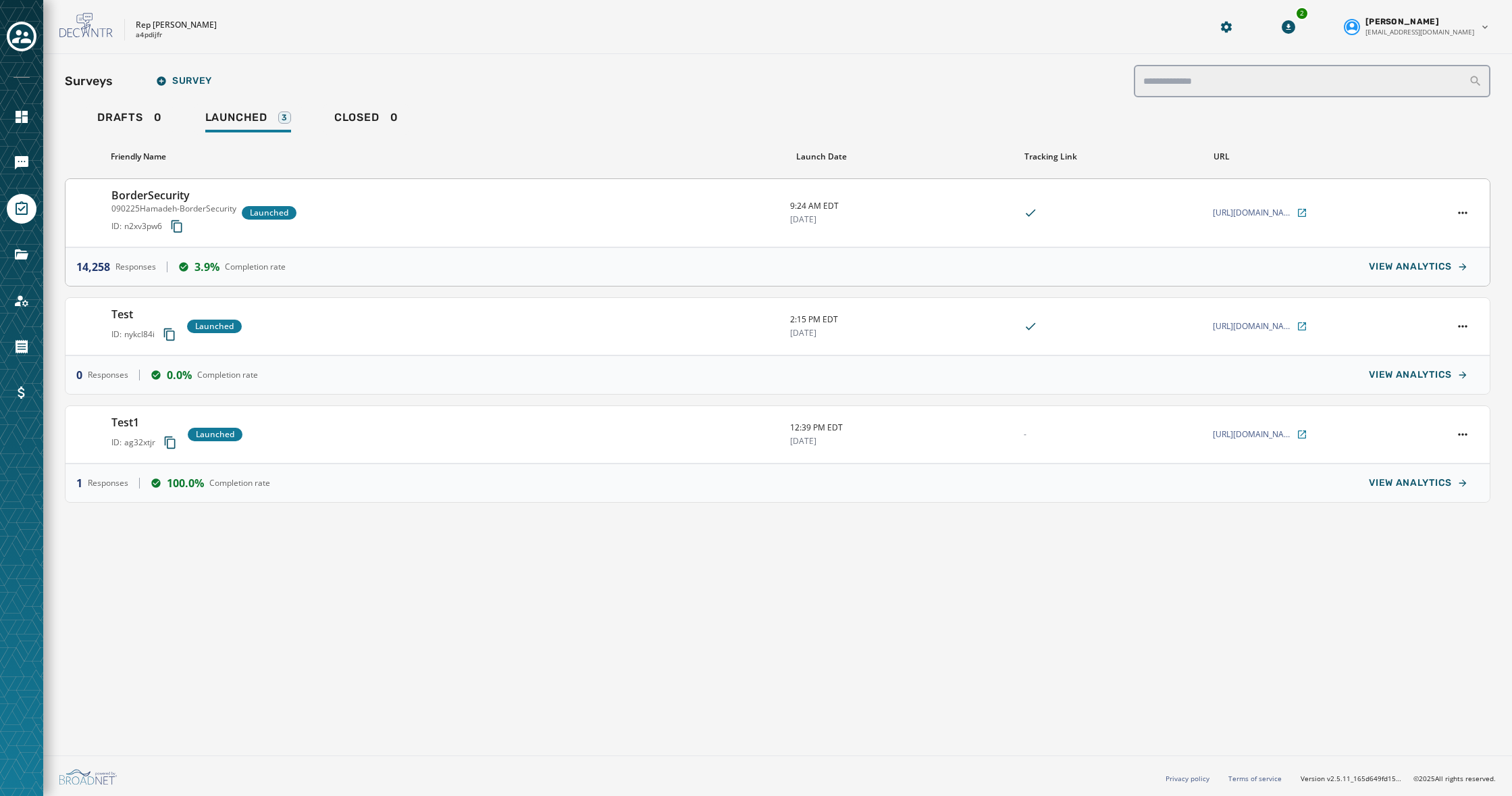
click at [438, 213] on div "BorderSecurity 090225Hamadeh-BorderSecurity ID: n2xv3pw6 Launched" at bounding box center [445, 213] width 668 height 51
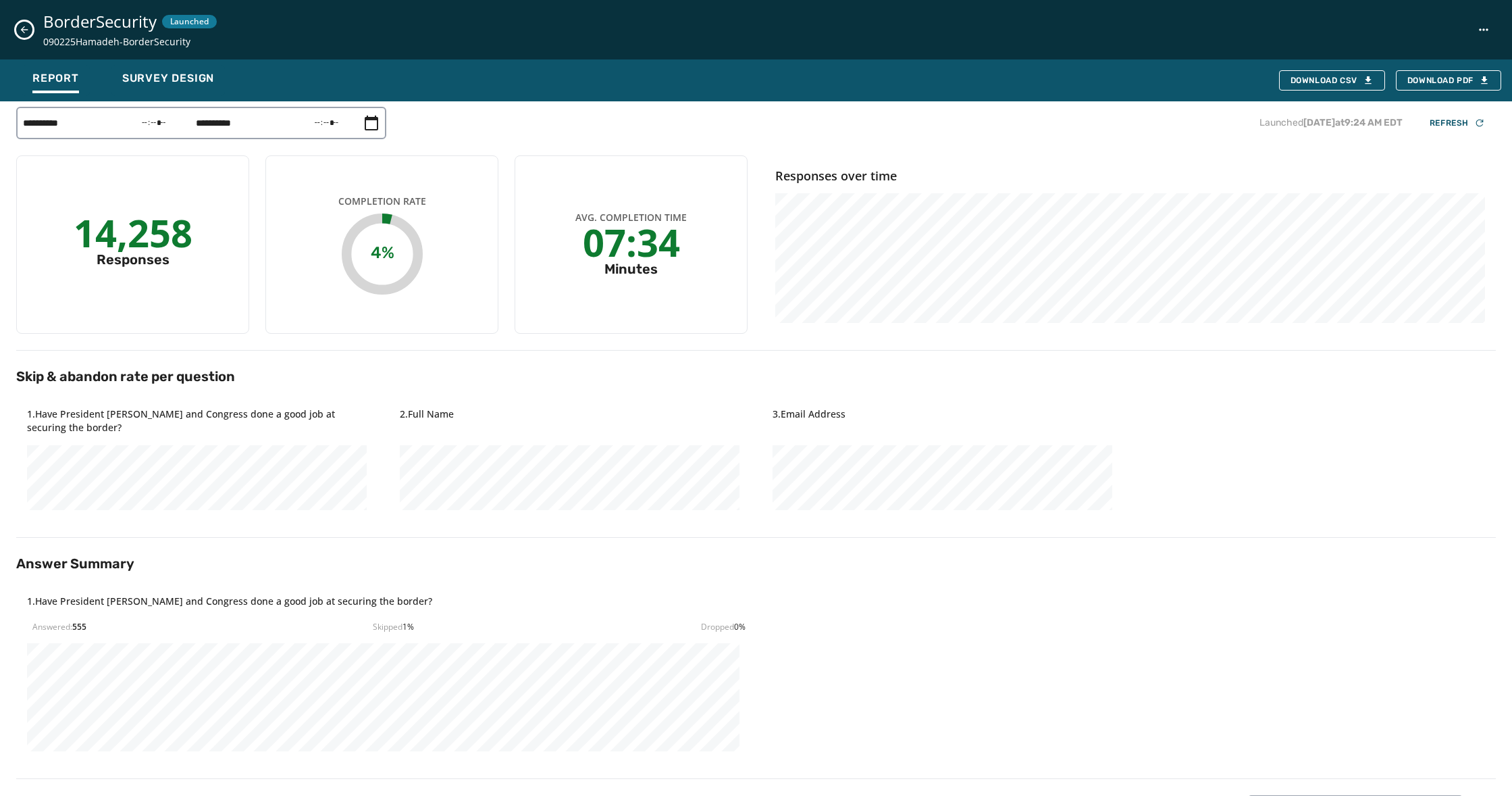
click at [27, 30] on icon "Close survey details drawer" at bounding box center [25, 31] width 8 height 8
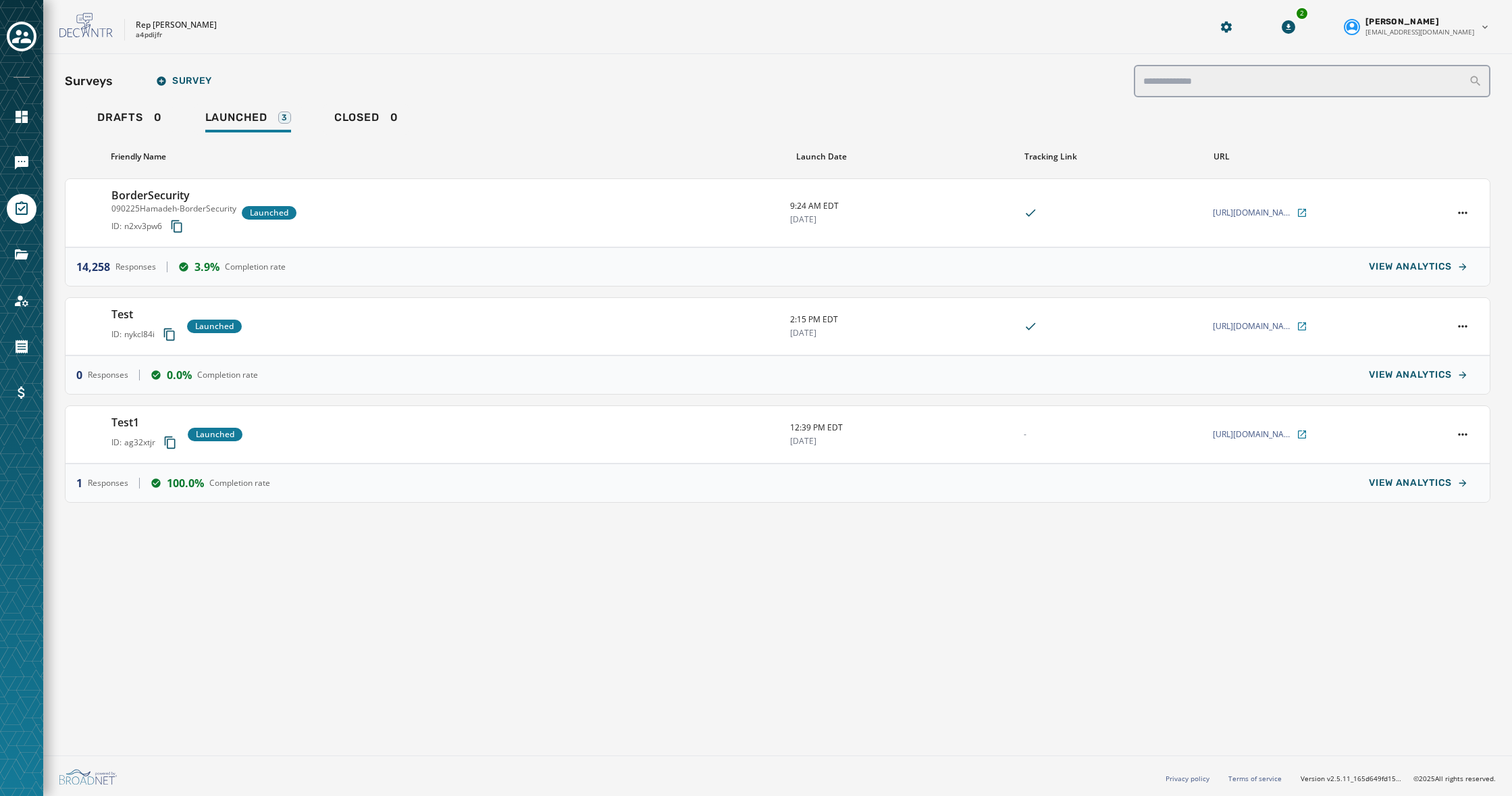
click at [192, 25] on p "Rep [PERSON_NAME]" at bounding box center [176, 25] width 81 height 11
click at [192, 24] on p "Rep [PERSON_NAME]" at bounding box center [176, 25] width 81 height 11
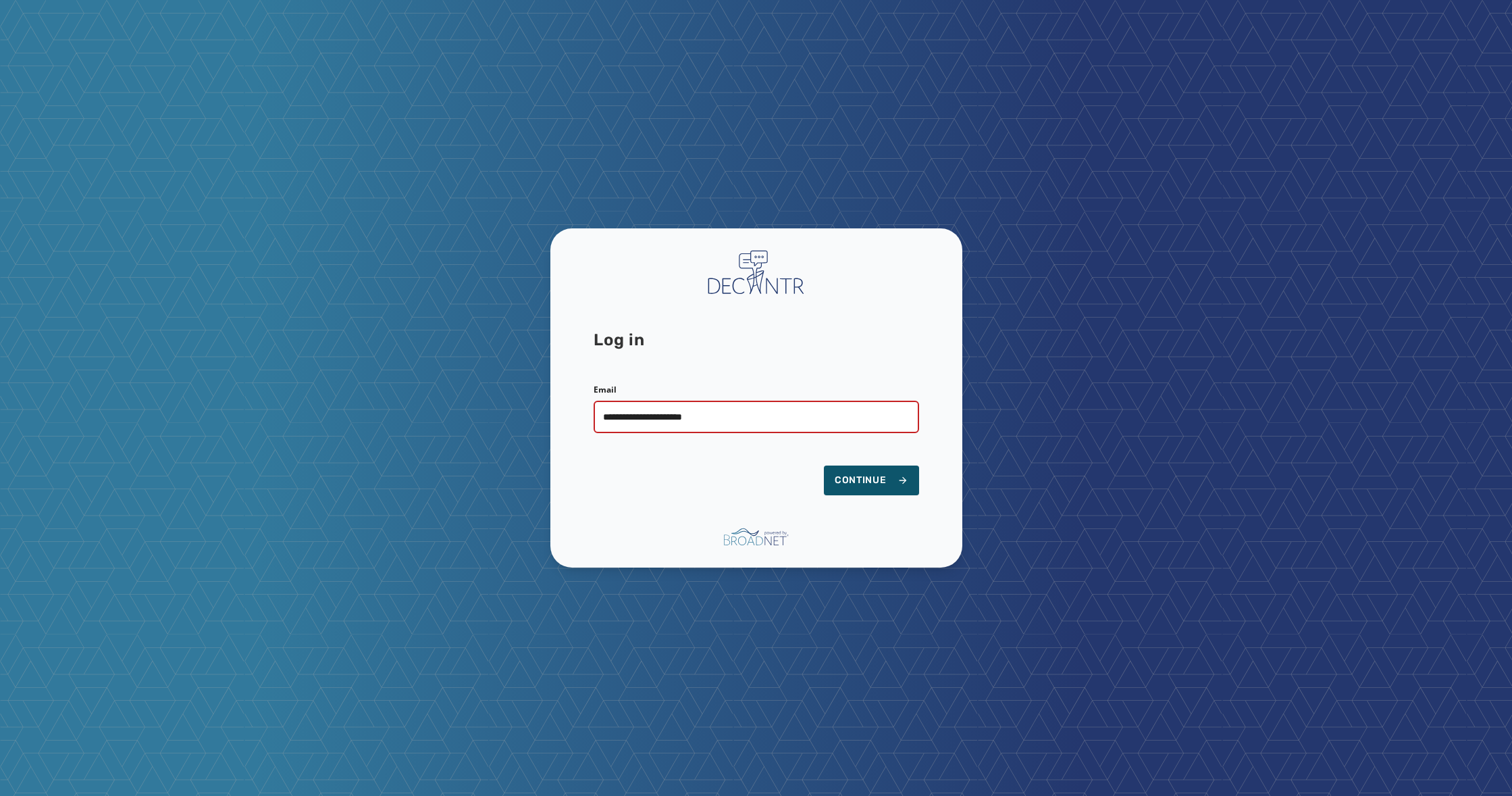
type input "**********"
click at [823, 542] on div "**********" at bounding box center [756, 398] width 412 height 340
click at [847, 491] on button "Continue" at bounding box center [871, 480] width 95 height 30
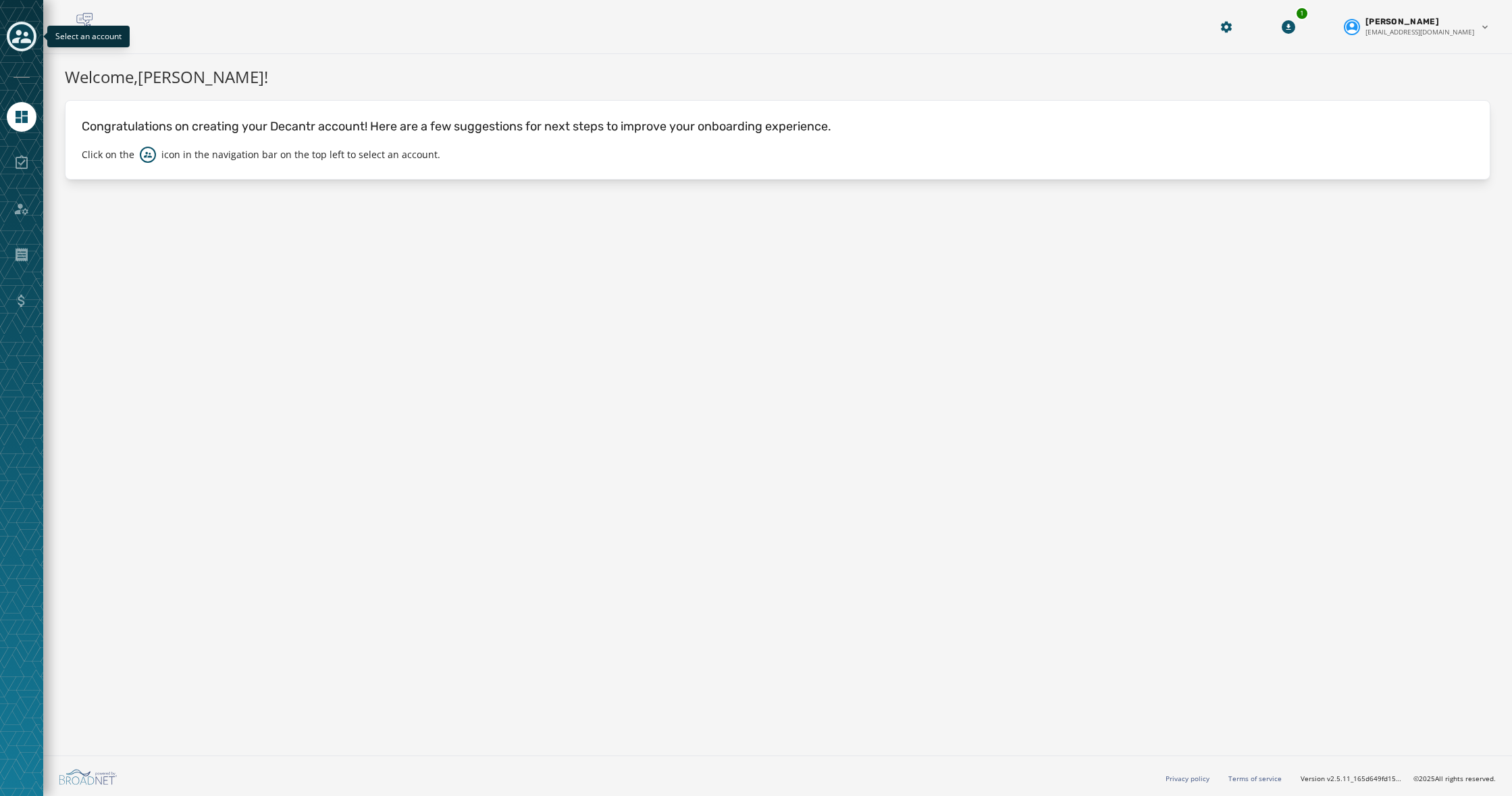
click at [20, 38] on icon "Toggle account select drawer" at bounding box center [21, 37] width 19 height 14
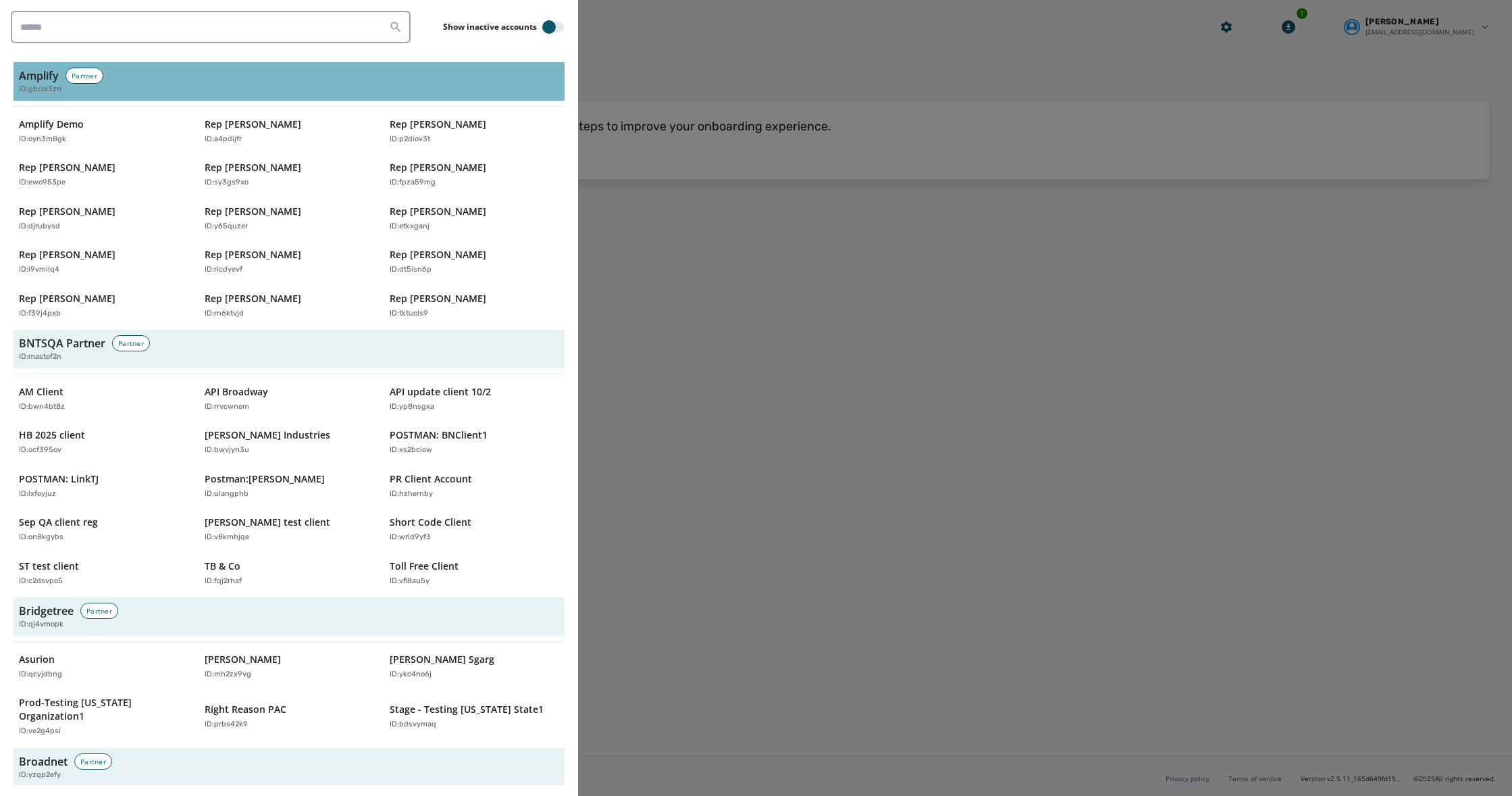
click at [151, 78] on div "Amplify Partner ID: gbcoi3zn" at bounding box center [289, 81] width 540 height 28
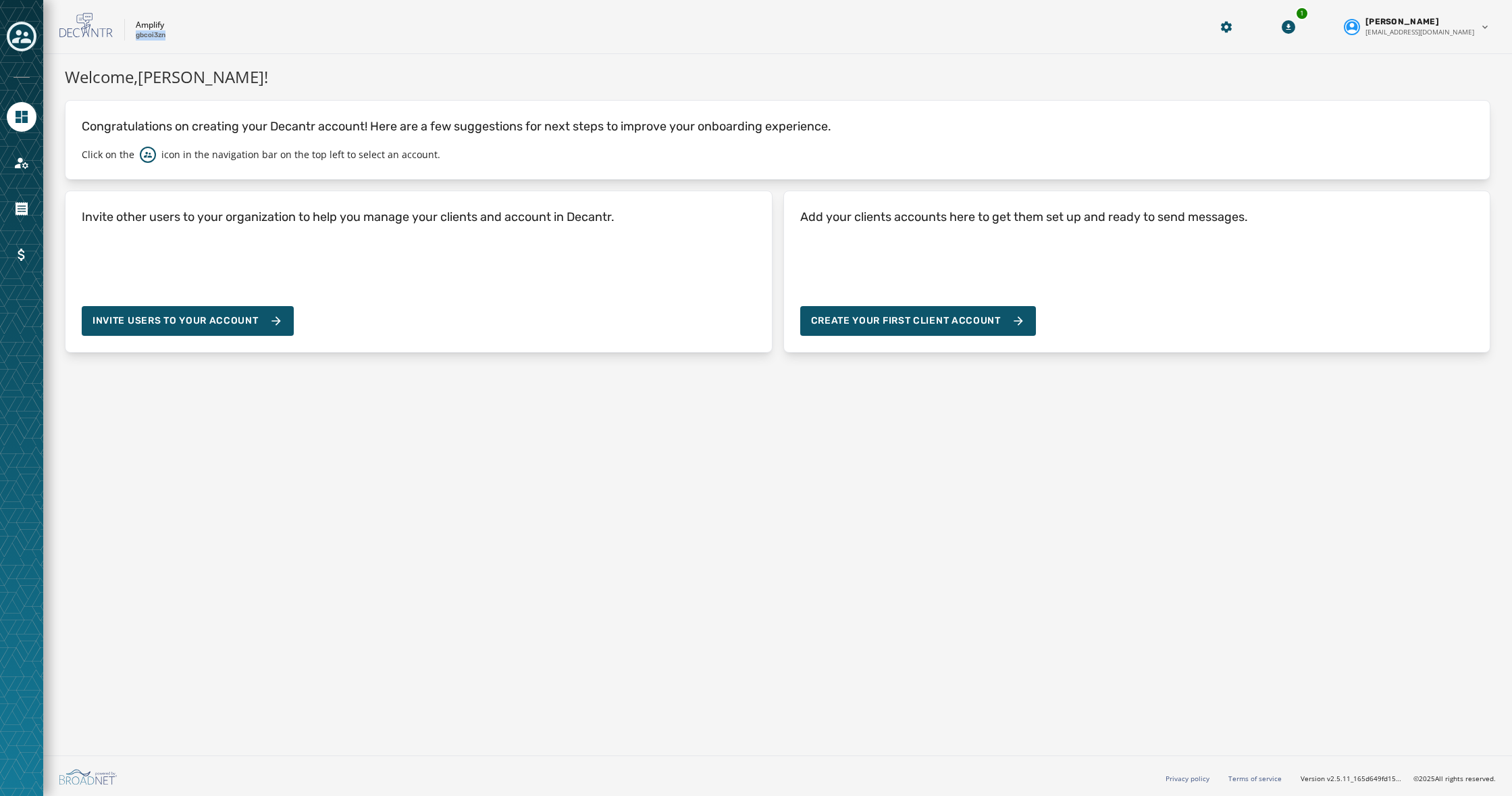
drag, startPoint x: 169, startPoint y: 38, endPoint x: 131, endPoint y: 39, distance: 38.0
click at [132, 39] on div "Amplify gbcoi3zn" at bounding box center [617, 27] width 1117 height 29
copy p "gbcoi3zn"
click at [38, 34] on div at bounding box center [22, 398] width 44 height 796
click at [20, 40] on icon "Toggle account select drawer" at bounding box center [21, 36] width 19 height 19
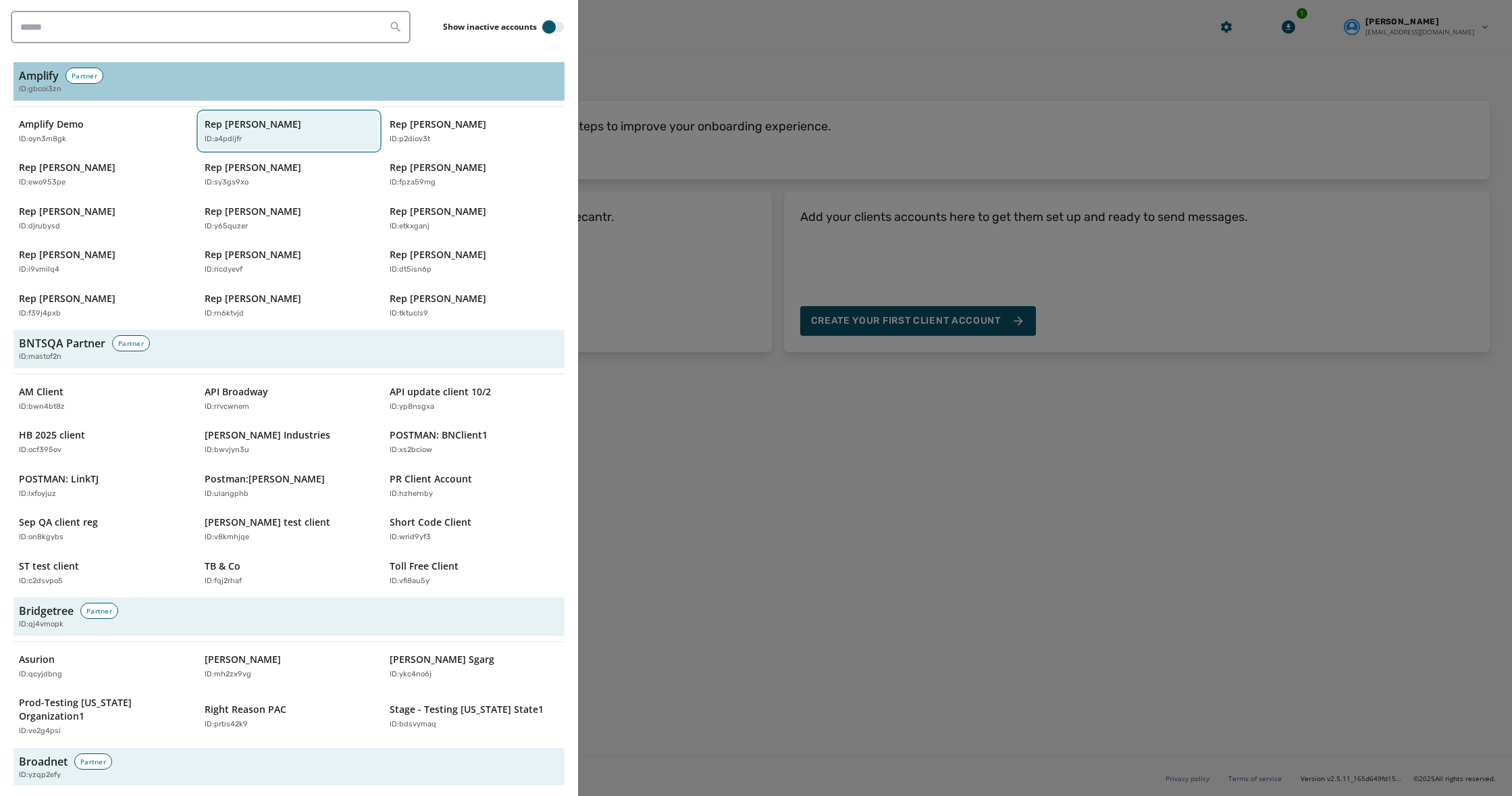
click at [262, 139] on div "ID: a4pdijfr" at bounding box center [283, 140] width 156 height 12
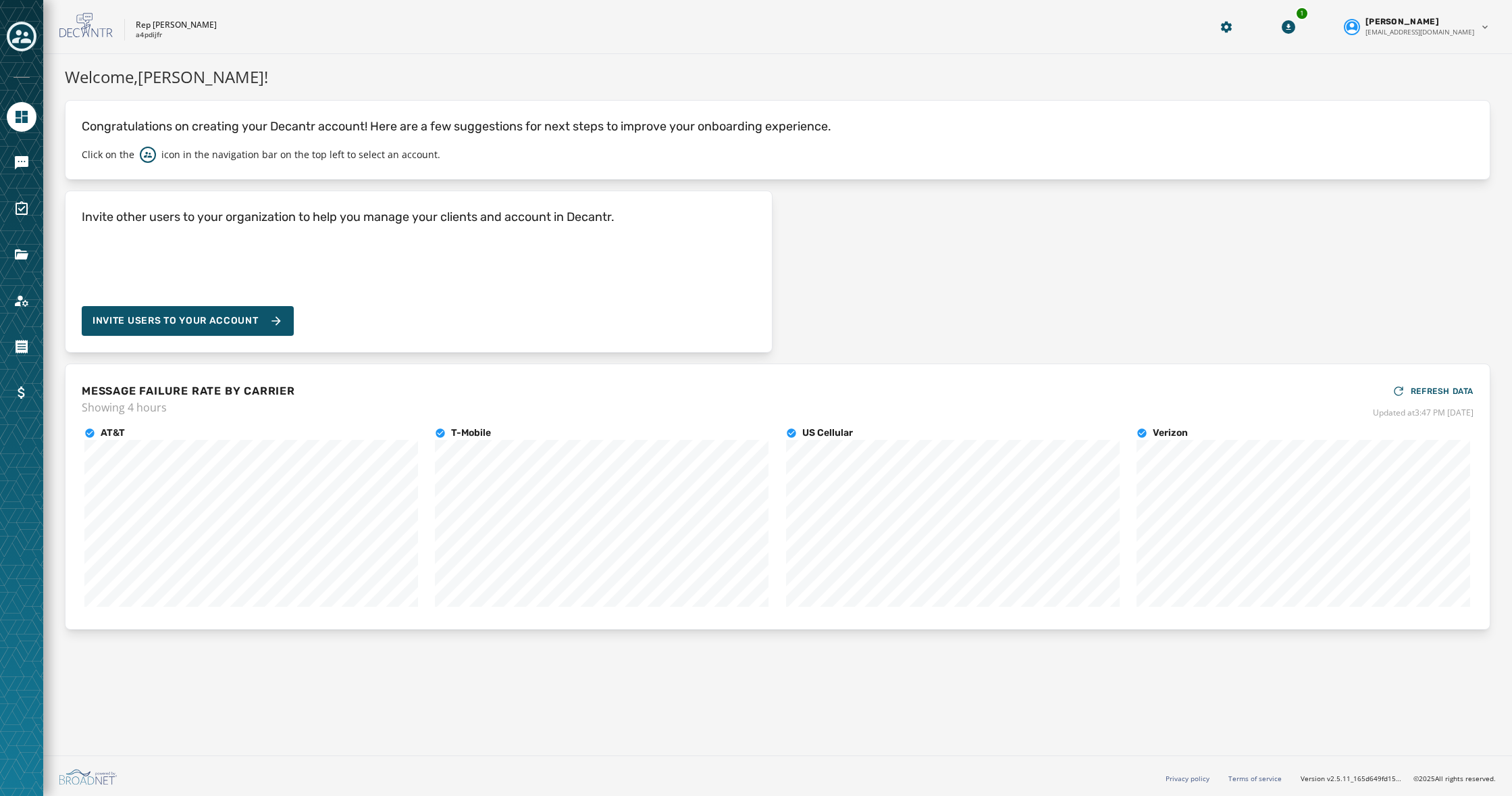
click at [151, 38] on p "a4pdijfr" at bounding box center [148, 36] width 27 height 10
copy p "a4pdijfr"
click at [23, 162] on icon "Navigate to Messaging" at bounding box center [22, 163] width 14 height 14
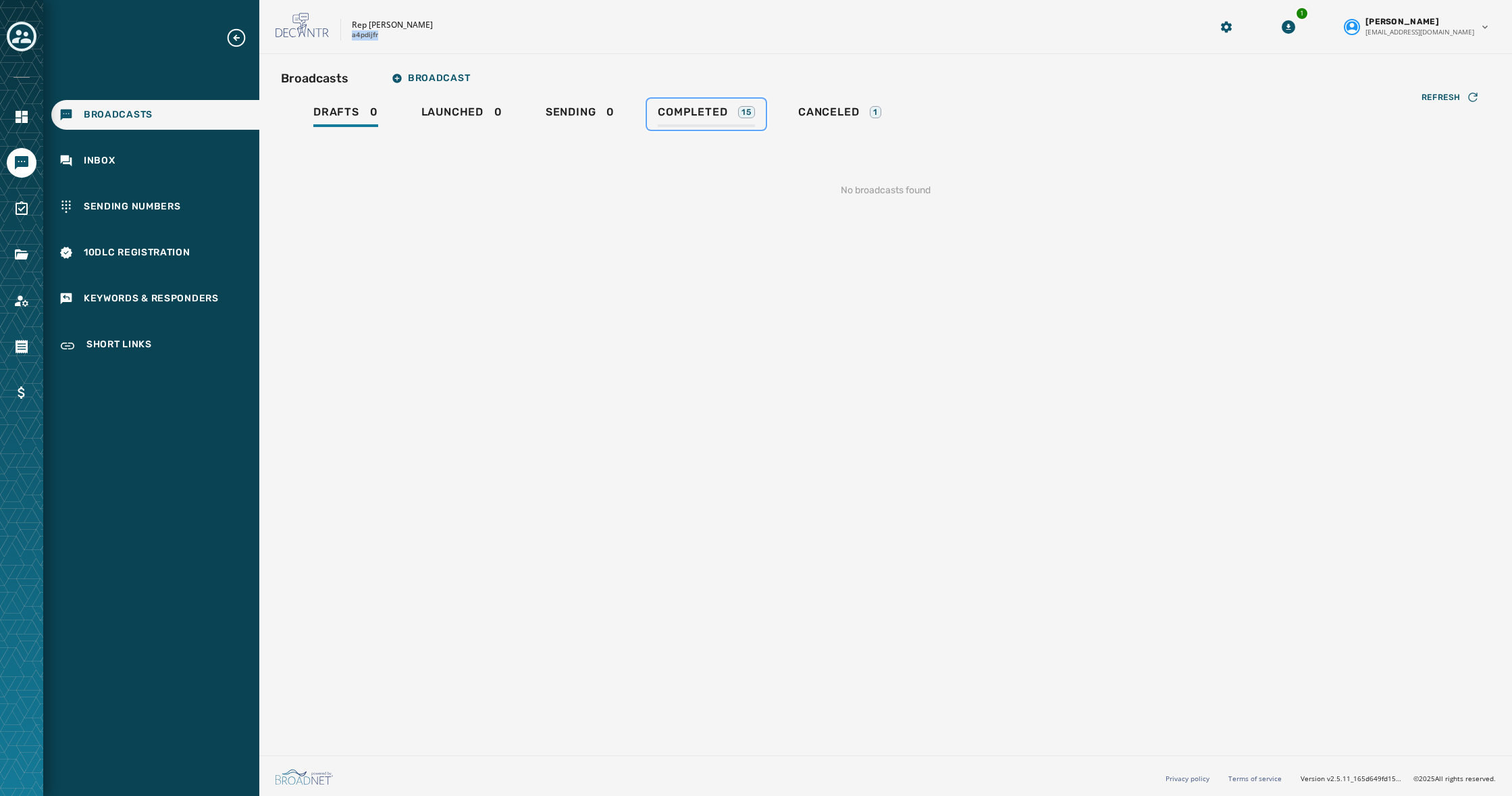
click at [697, 105] on span "Completed" at bounding box center [693, 112] width 69 height 14
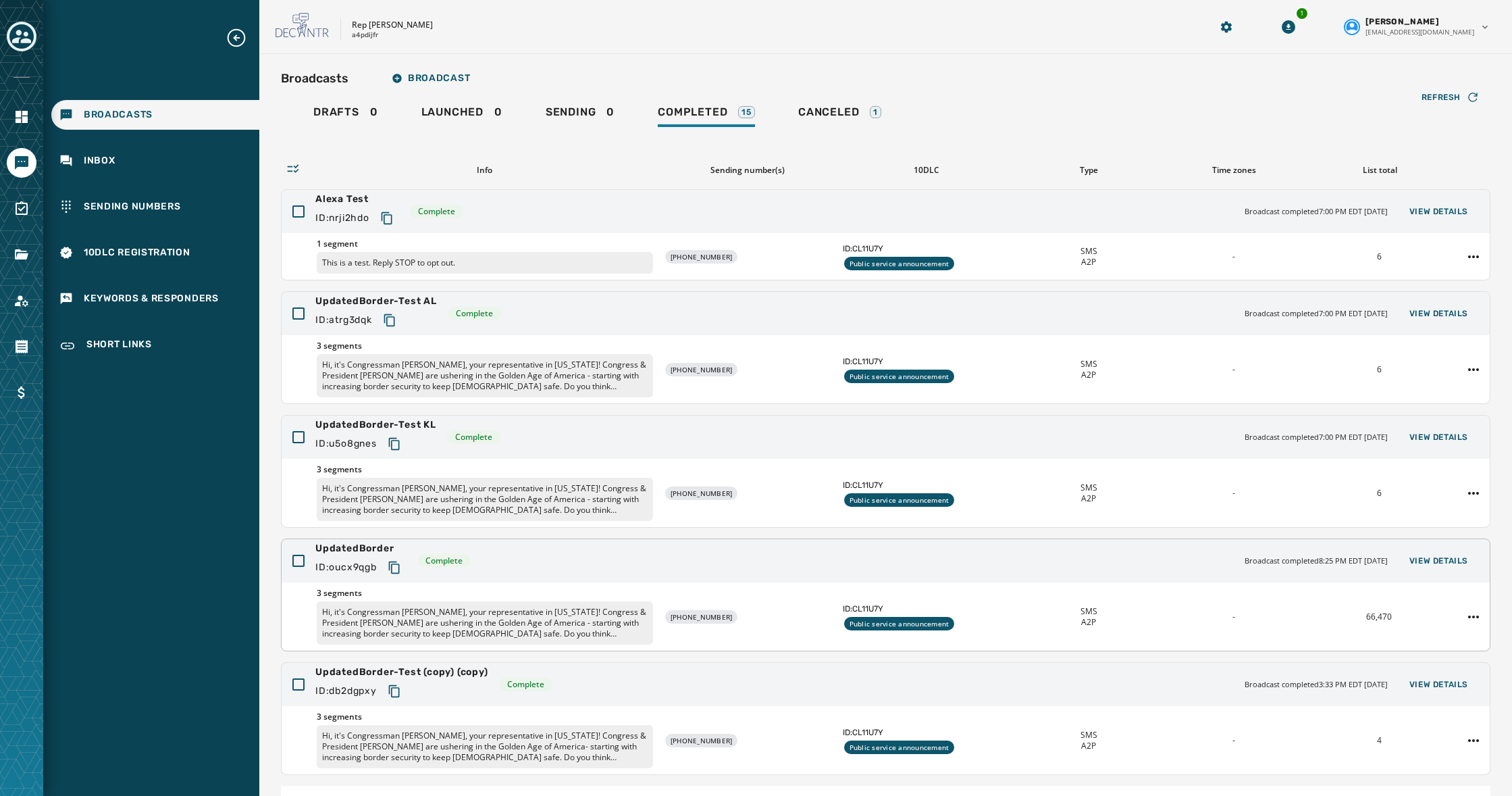
click at [771, 558] on div "UpdatedBorder ID: oucx9qgb Complete Broadcast completed 8:25 PM EDT [DATE] View…" at bounding box center [886, 561] width 1208 height 44
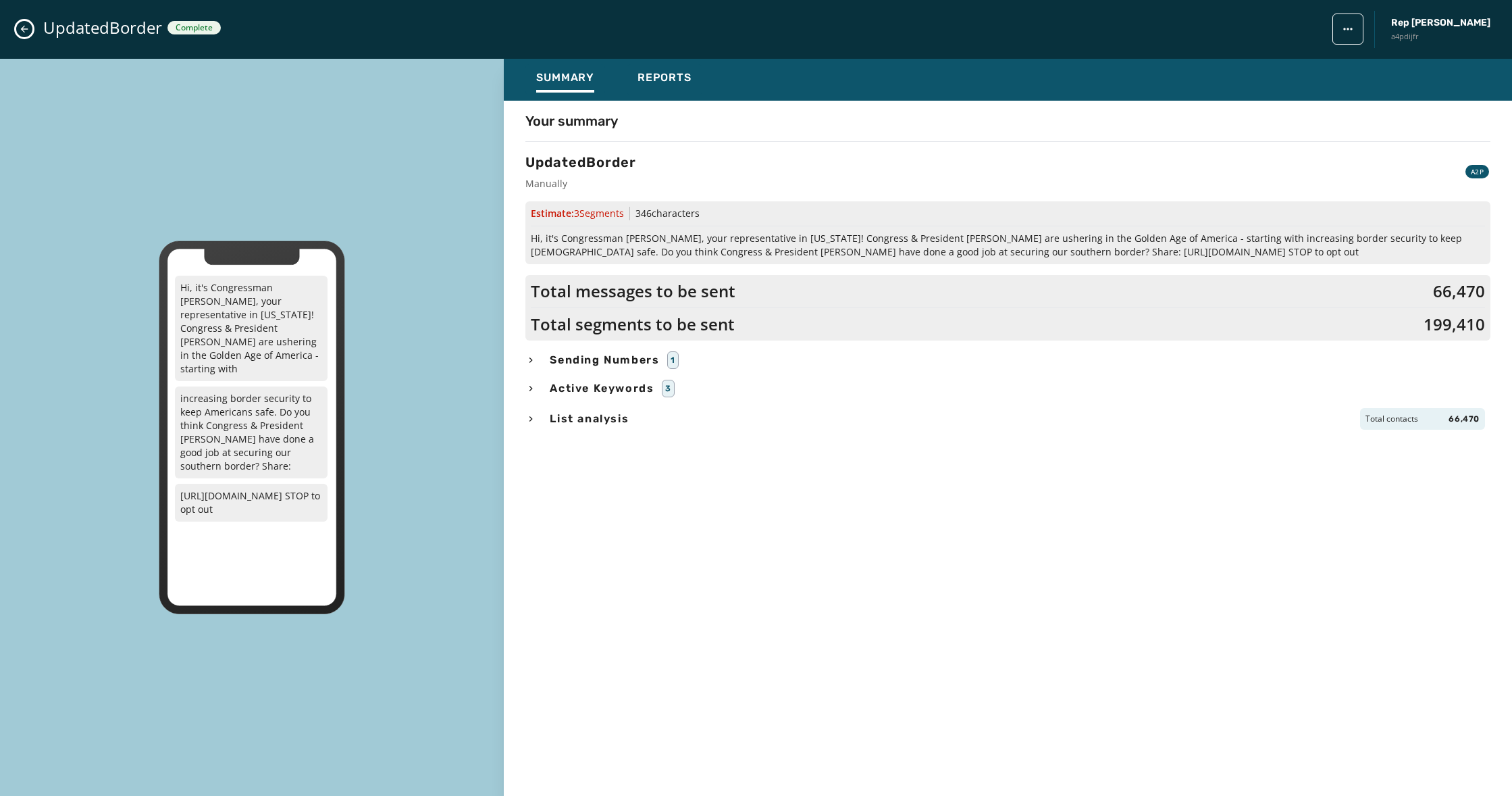
click at [18, 31] on button "Close admin drawer" at bounding box center [24, 29] width 16 height 16
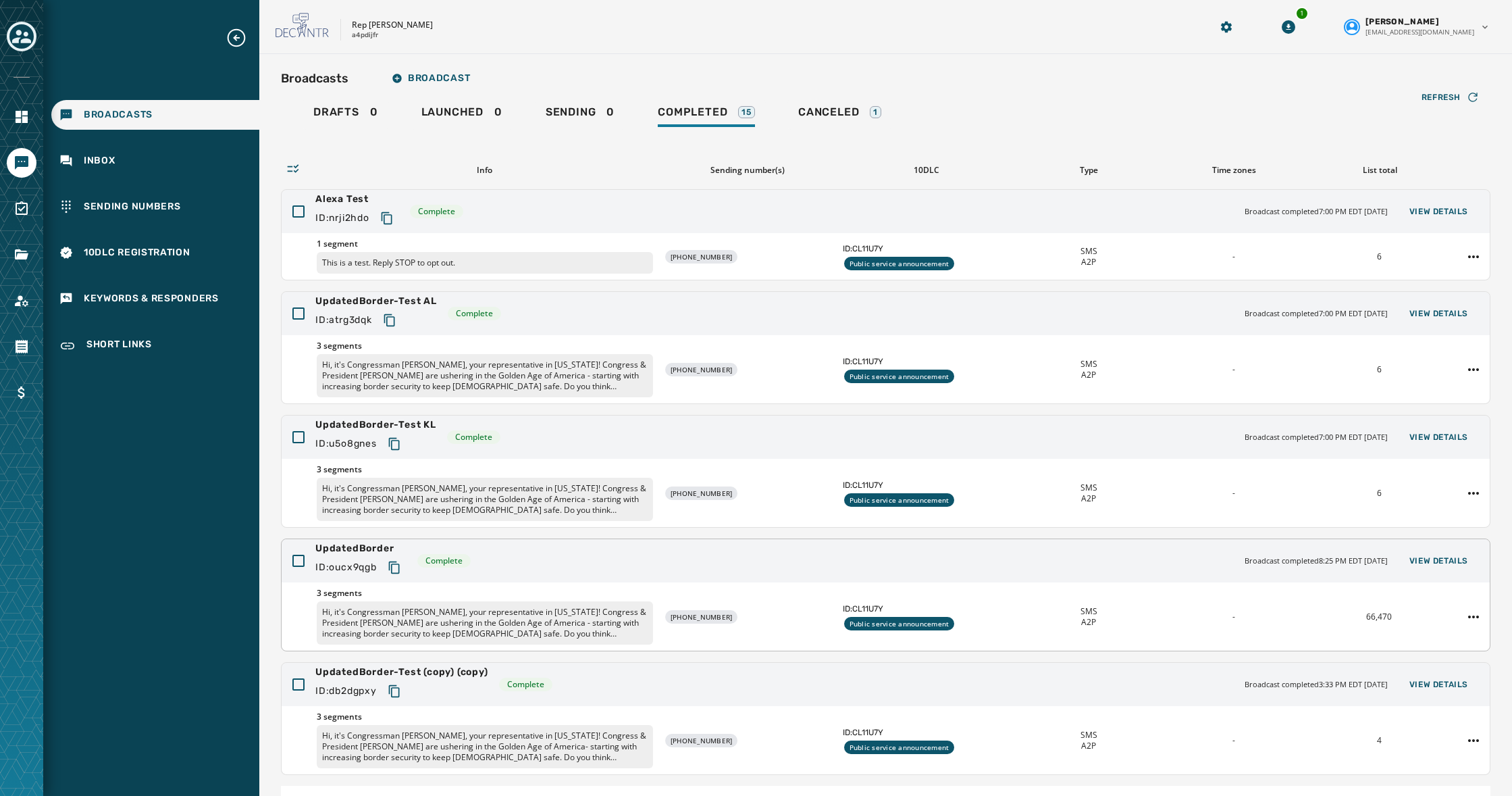
click at [399, 571] on icon "Copy text to clipboard" at bounding box center [395, 567] width 14 height 14
click at [30, 213] on link "Navigate to Surveys" at bounding box center [22, 209] width 30 height 30
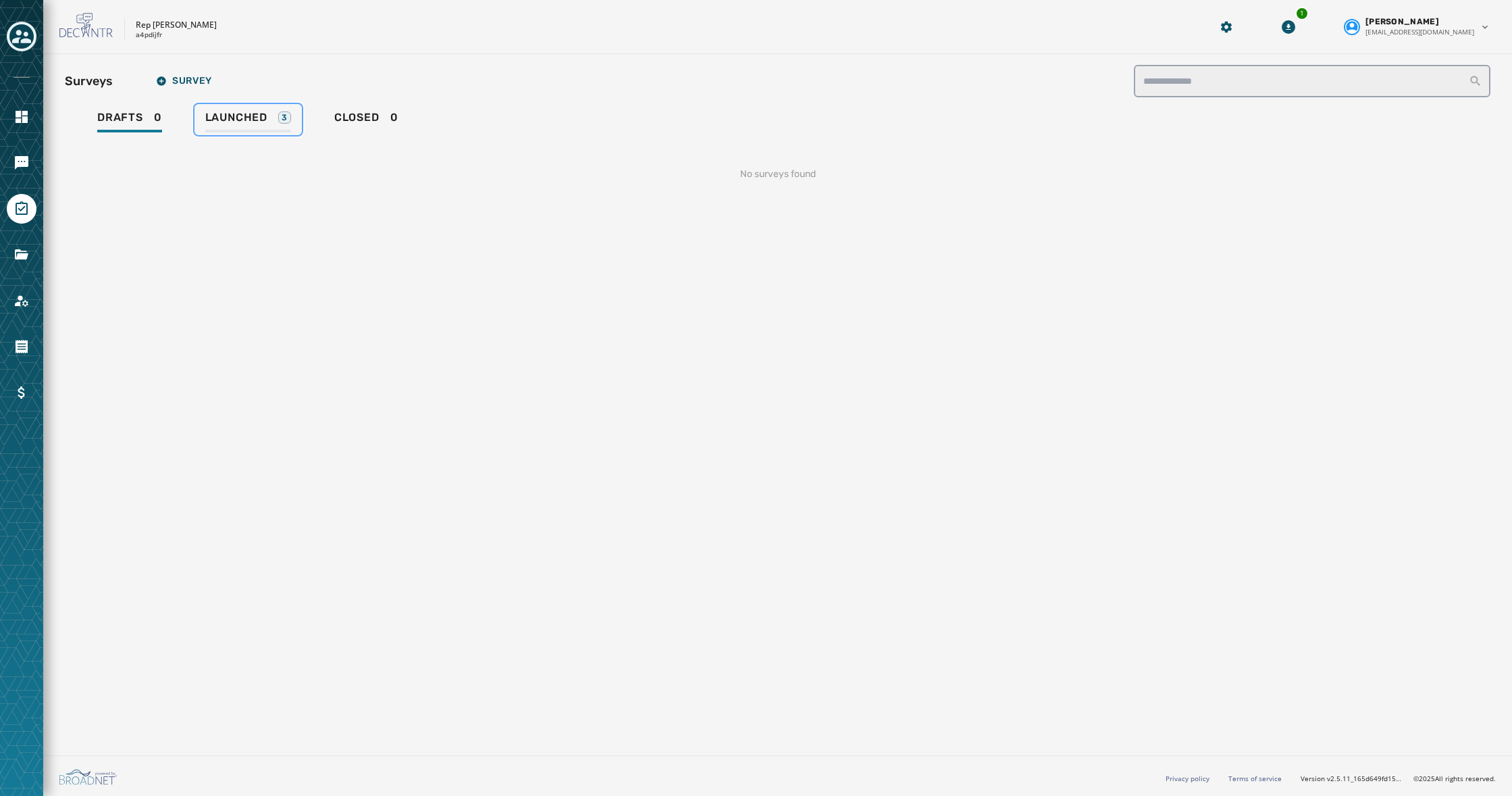
click at [224, 111] on span "Launched" at bounding box center [236, 118] width 62 height 14
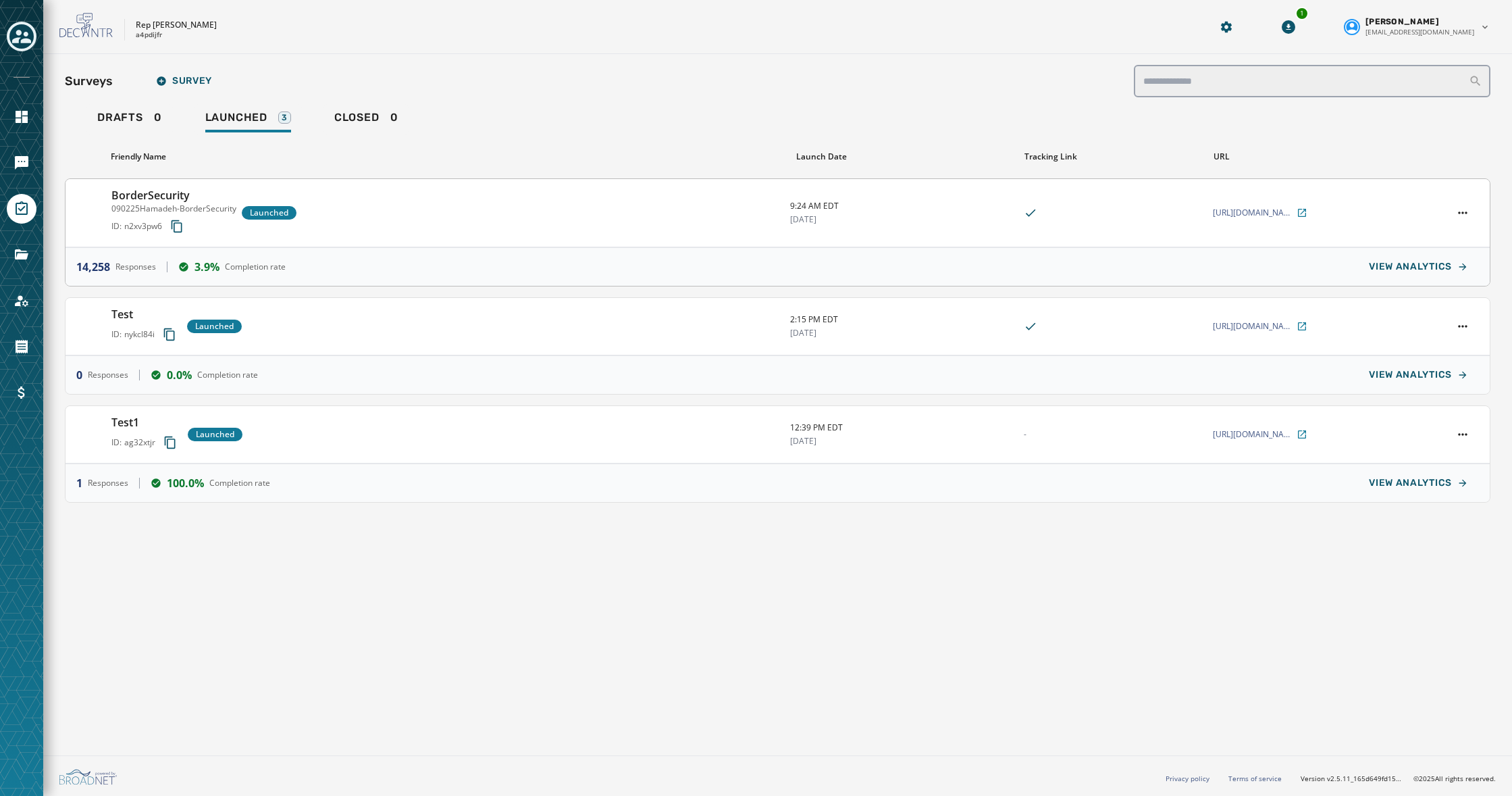
click at [399, 218] on div "BorderSecurity 090225Hamadeh-BorderSecurity ID: n2xv3pw6 Launched" at bounding box center [445, 213] width 668 height 51
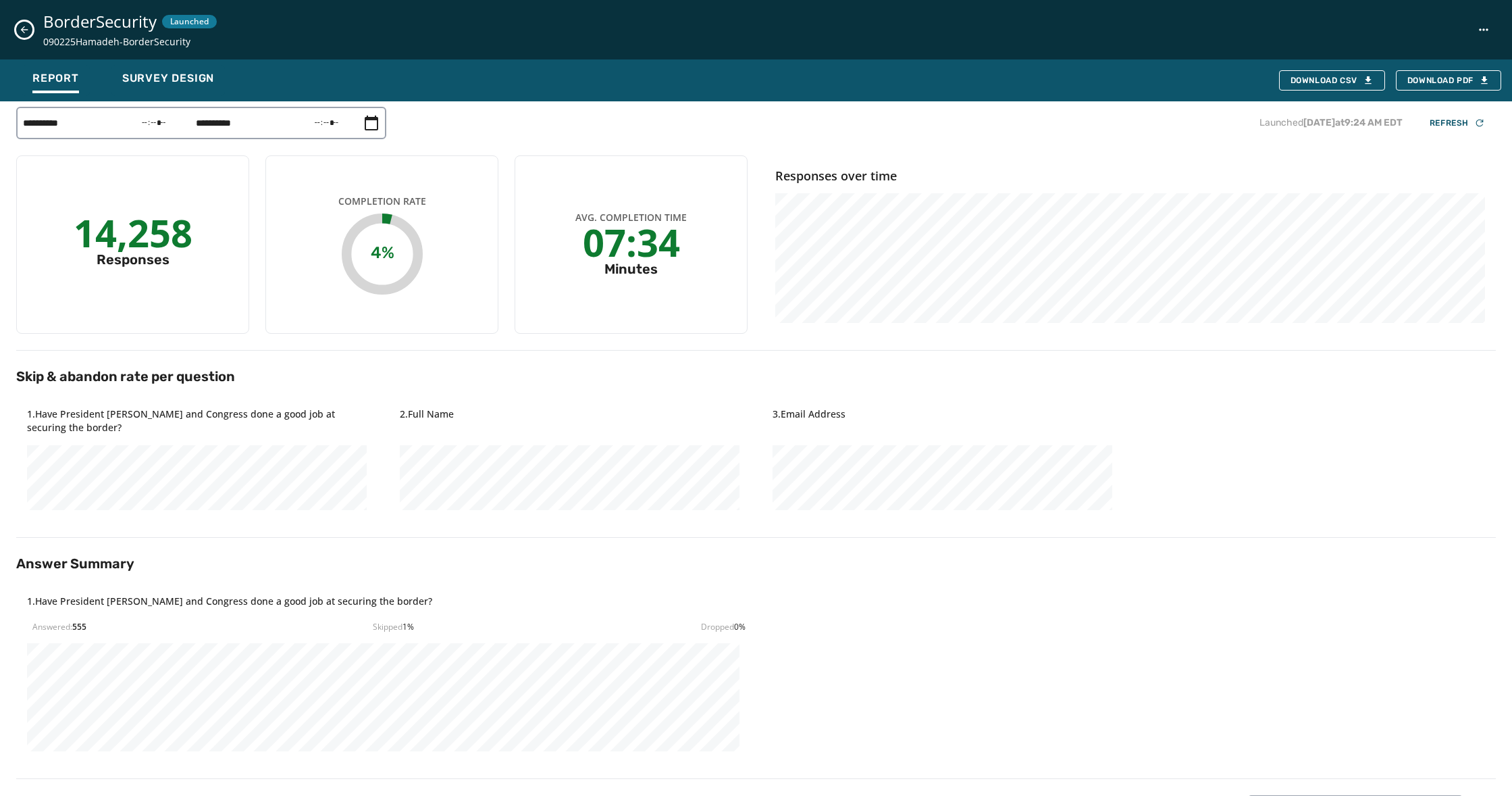
click at [26, 31] on icon "Close survey details drawer" at bounding box center [24, 30] width 11 height 11
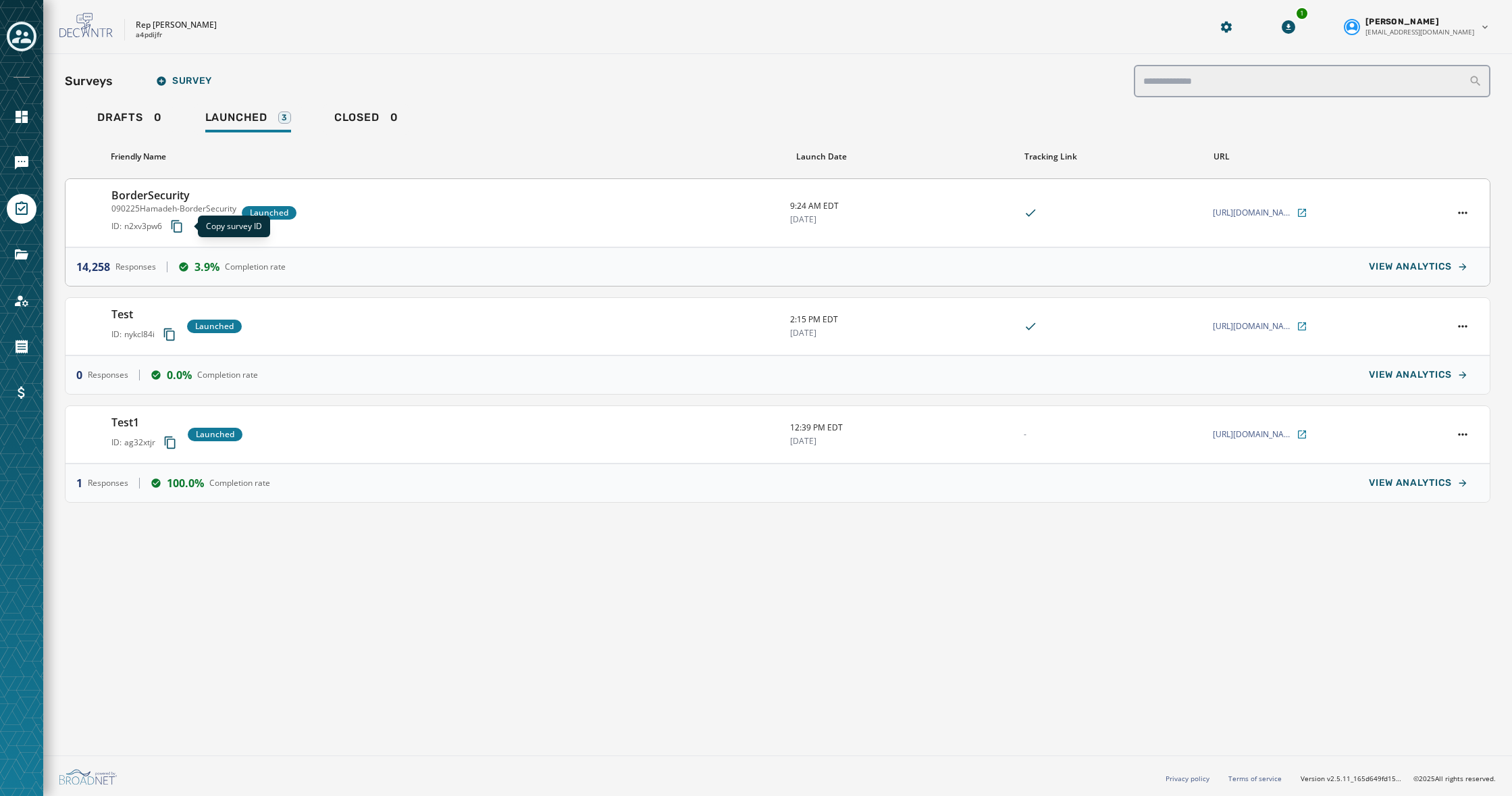
click at [175, 227] on icon "Copy survey ID to clipboard" at bounding box center [176, 226] width 11 height 12
